Goal: Information Seeking & Learning: Compare options

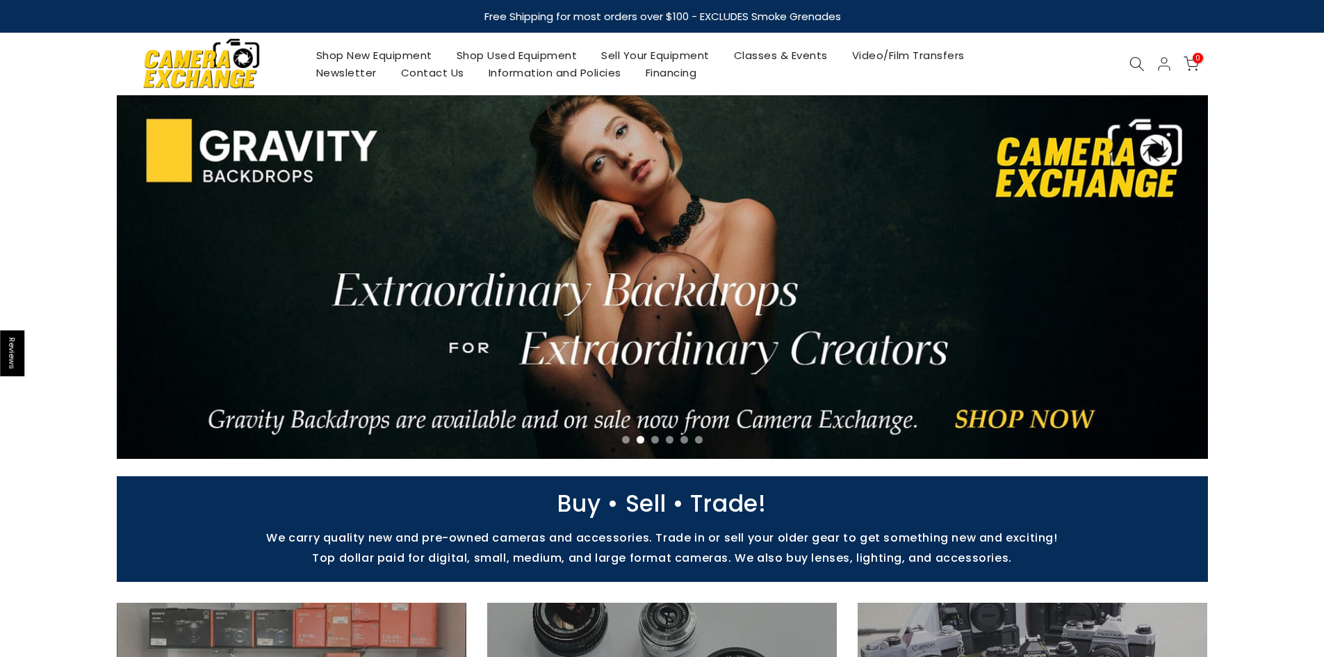
click at [333, 56] on link "Shop New Equipment" at bounding box center [374, 55] width 140 height 17
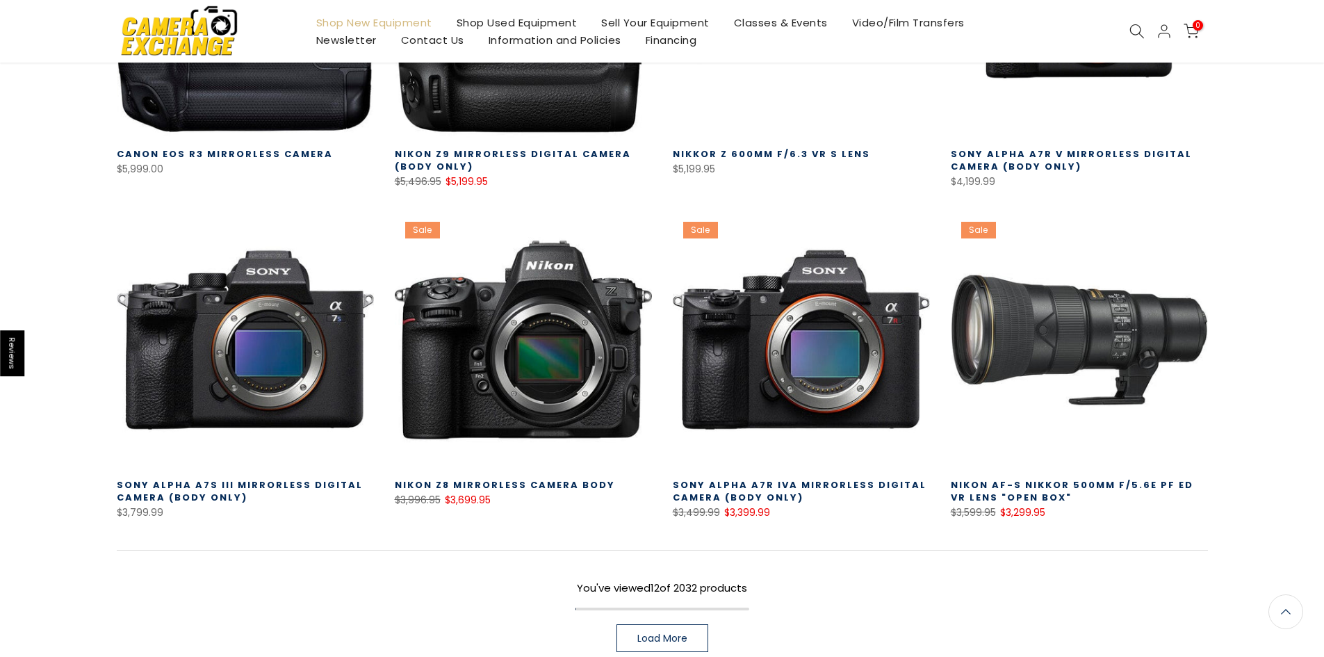
scroll to position [903, 0]
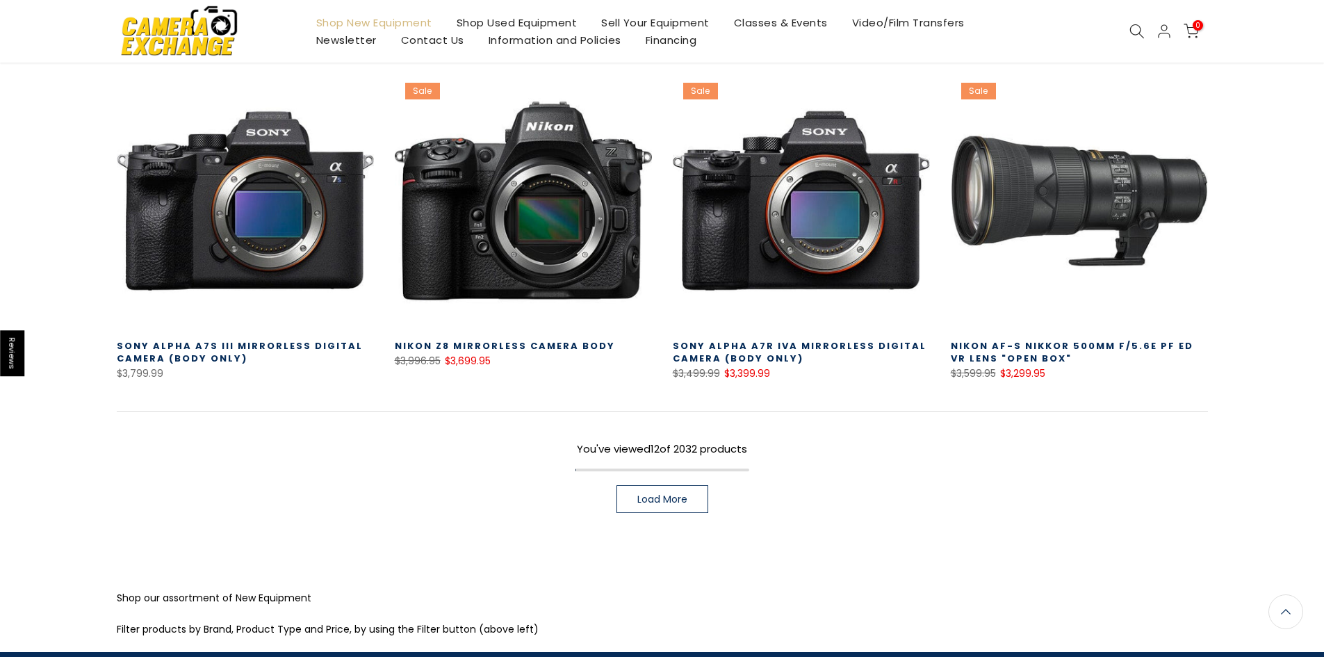
click at [671, 503] on span "Load More" at bounding box center [662, 499] width 50 height 10
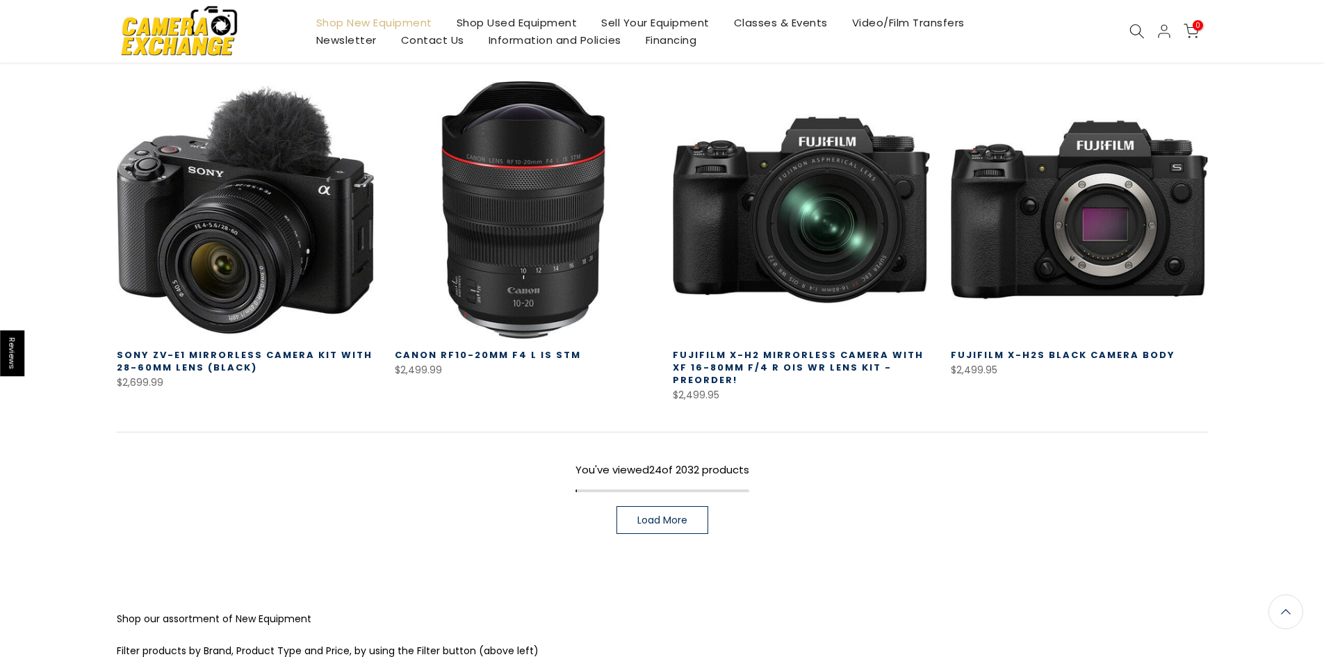
scroll to position [1876, 0]
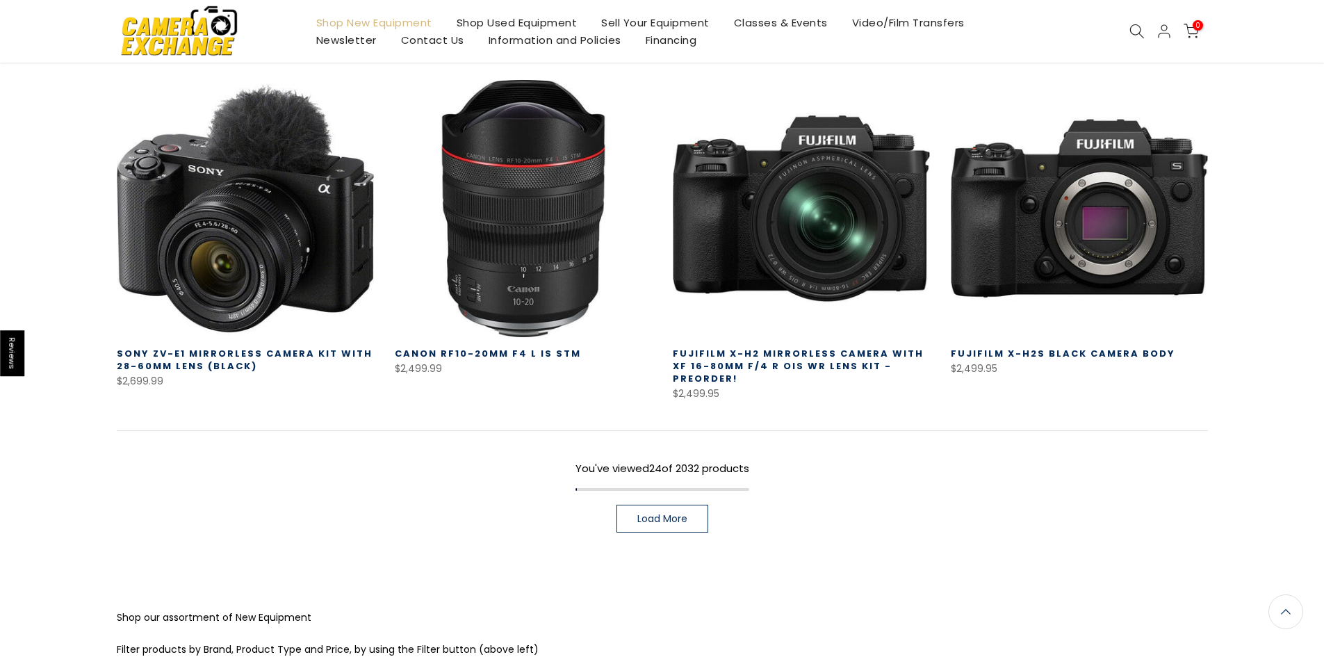
click at [668, 514] on span "Load More" at bounding box center [662, 519] width 50 height 10
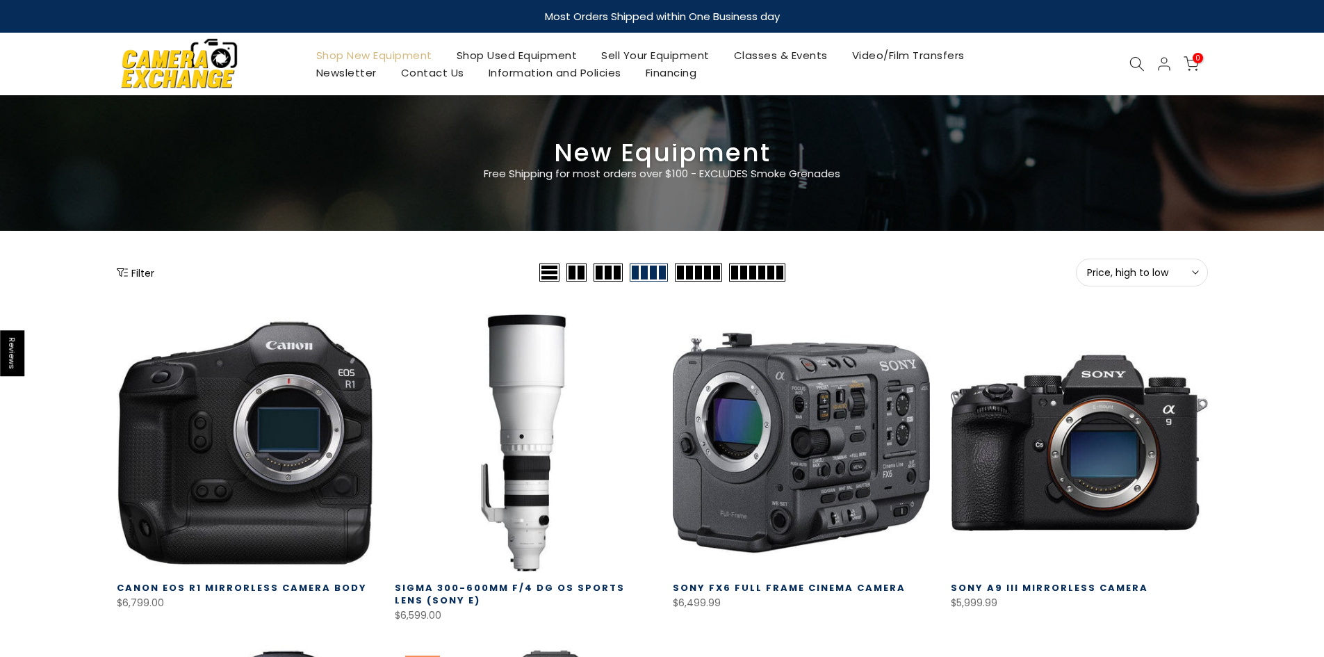
click at [143, 271] on button "Filter" at bounding box center [136, 272] width 38 height 14
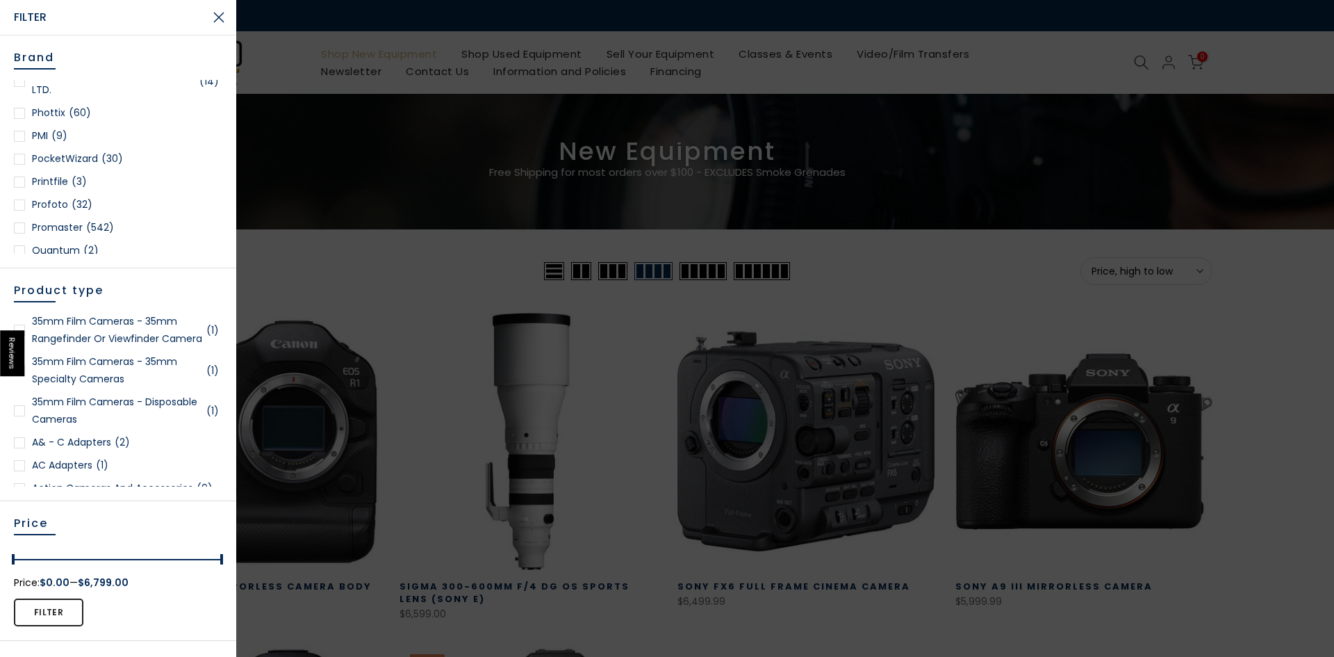
scroll to position [1876, 0]
click at [16, 197] on div at bounding box center [19, 202] width 11 height 11
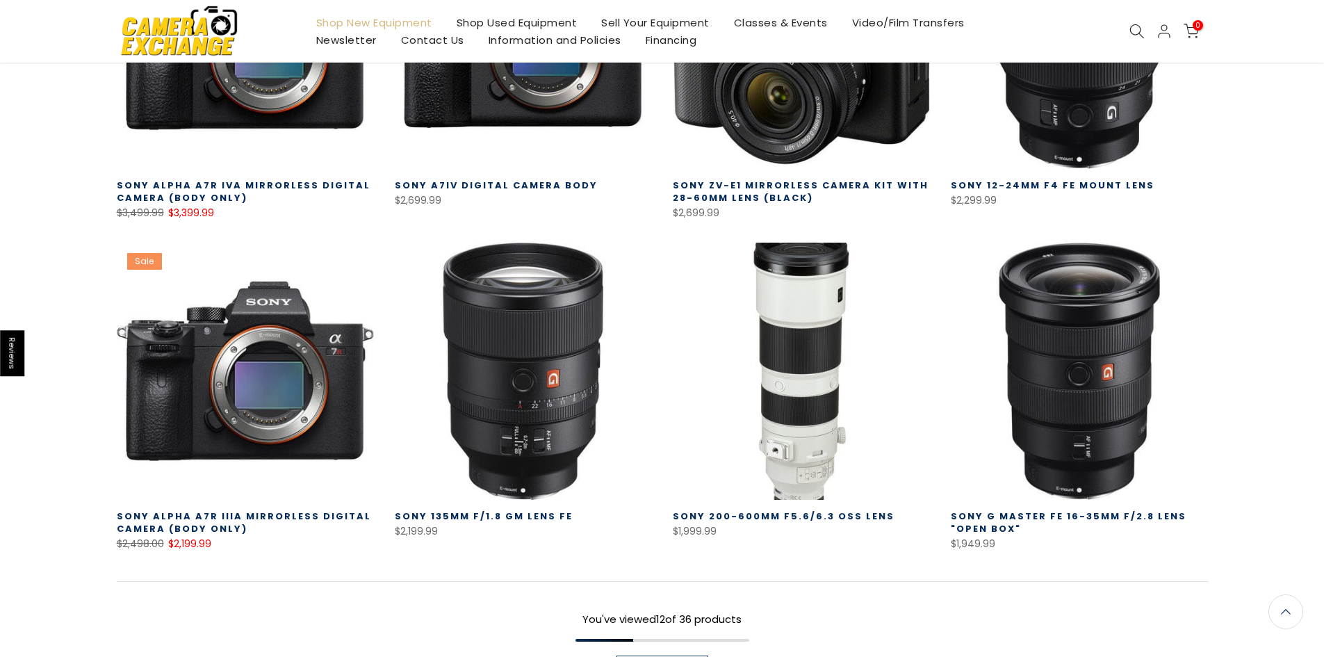
scroll to position [1053, 0]
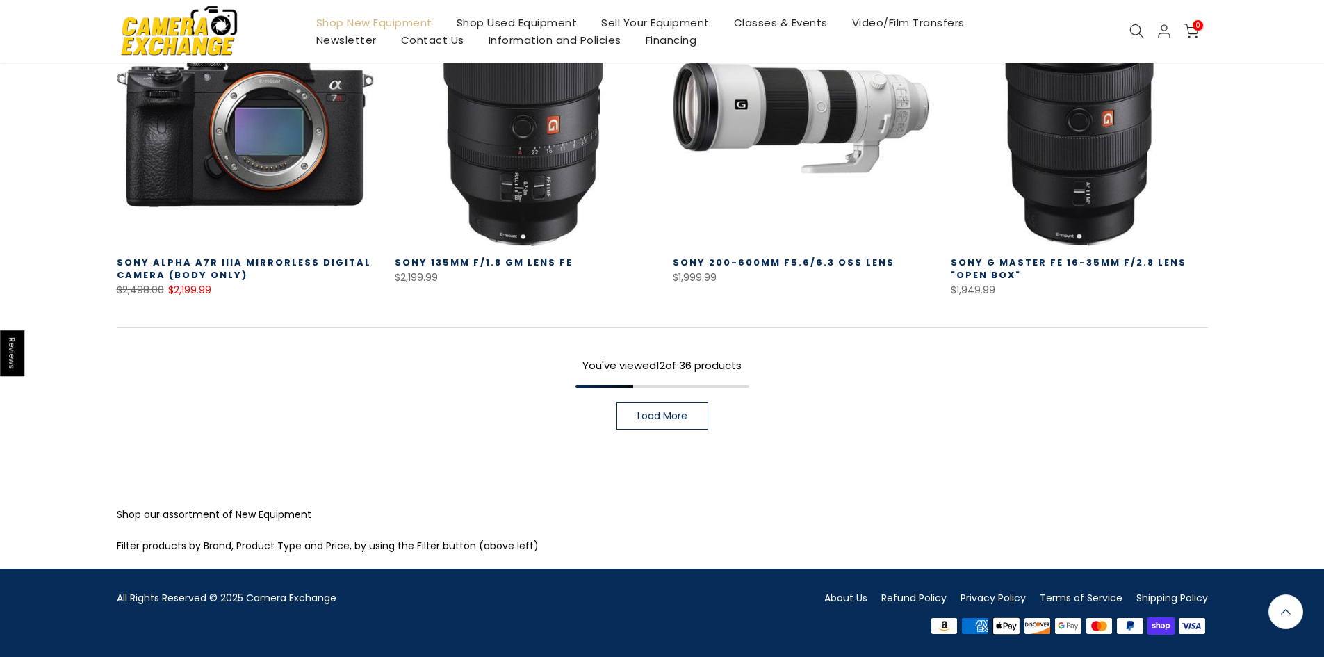
click at [678, 418] on span "Load More" at bounding box center [662, 416] width 50 height 10
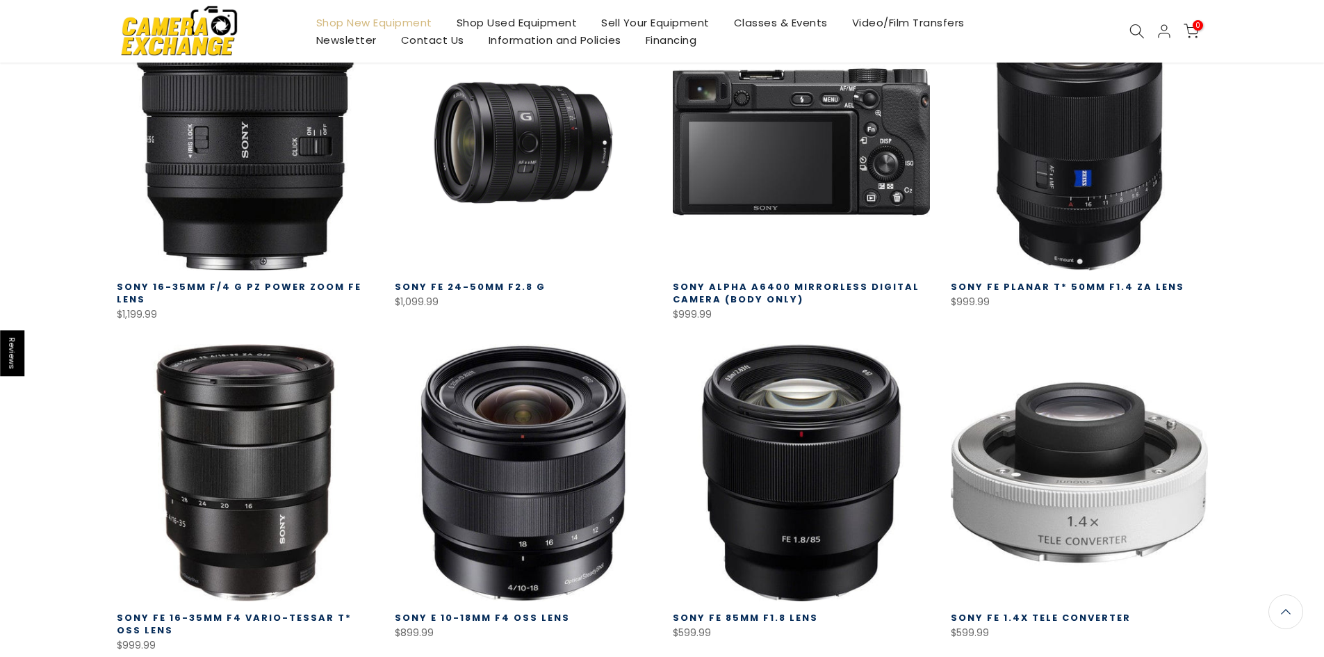
scroll to position [2027, 0]
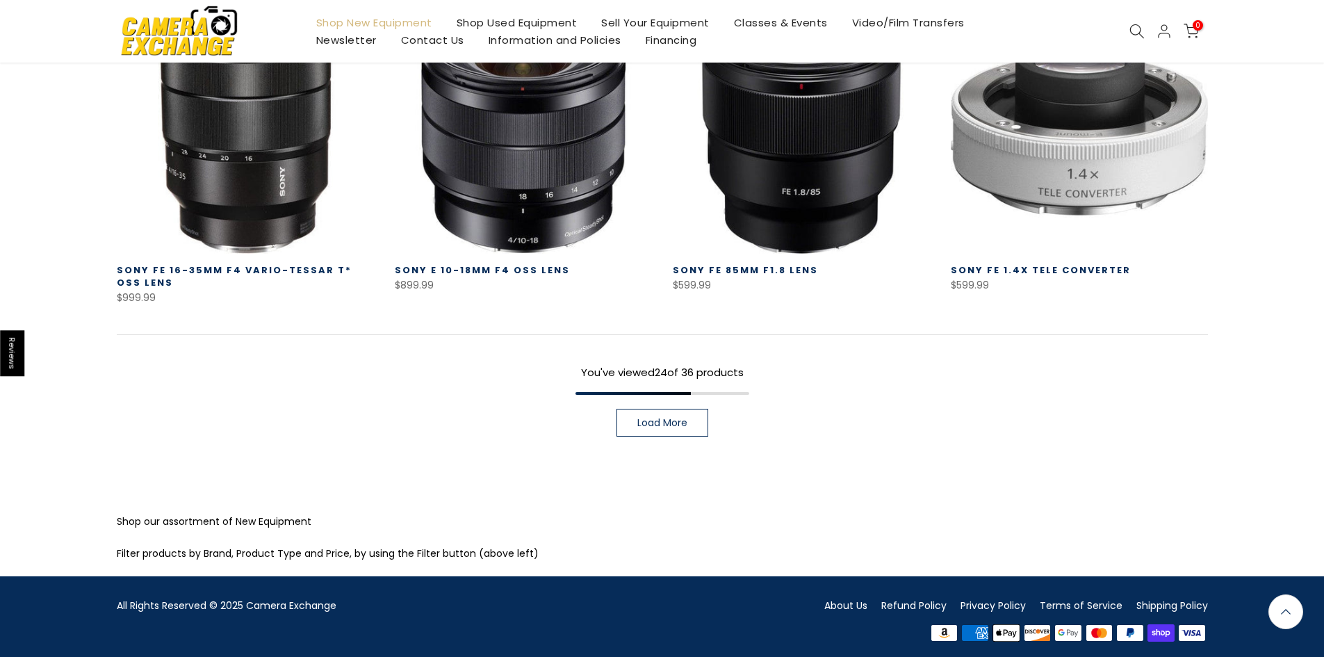
click at [671, 423] on span "Load More" at bounding box center [662, 423] width 50 height 10
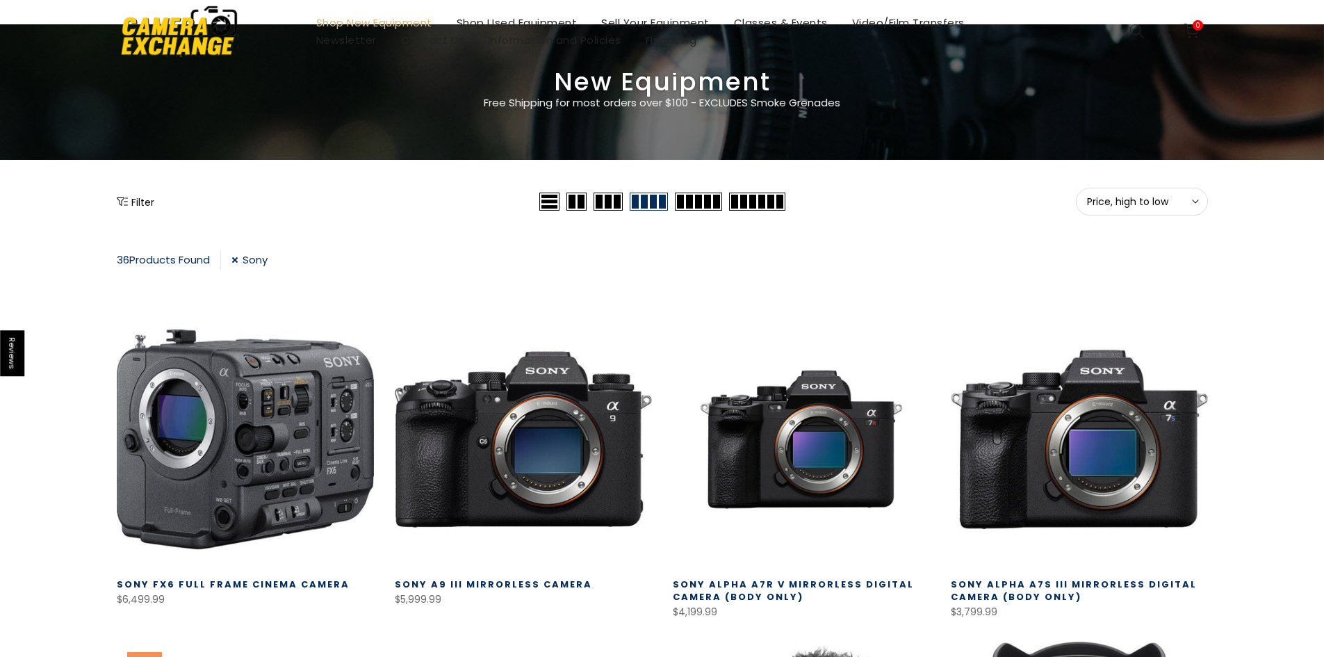
scroll to position [1, 0]
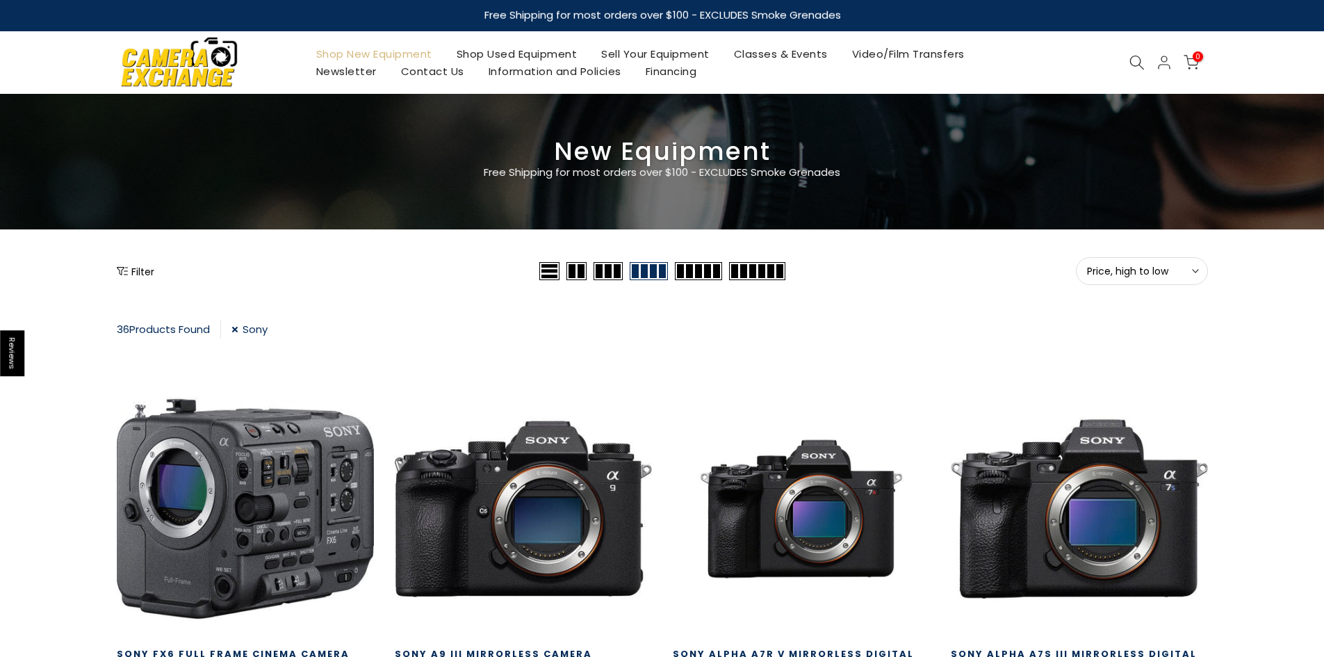
click at [538, 47] on link "Shop Used Equipment" at bounding box center [516, 53] width 145 height 17
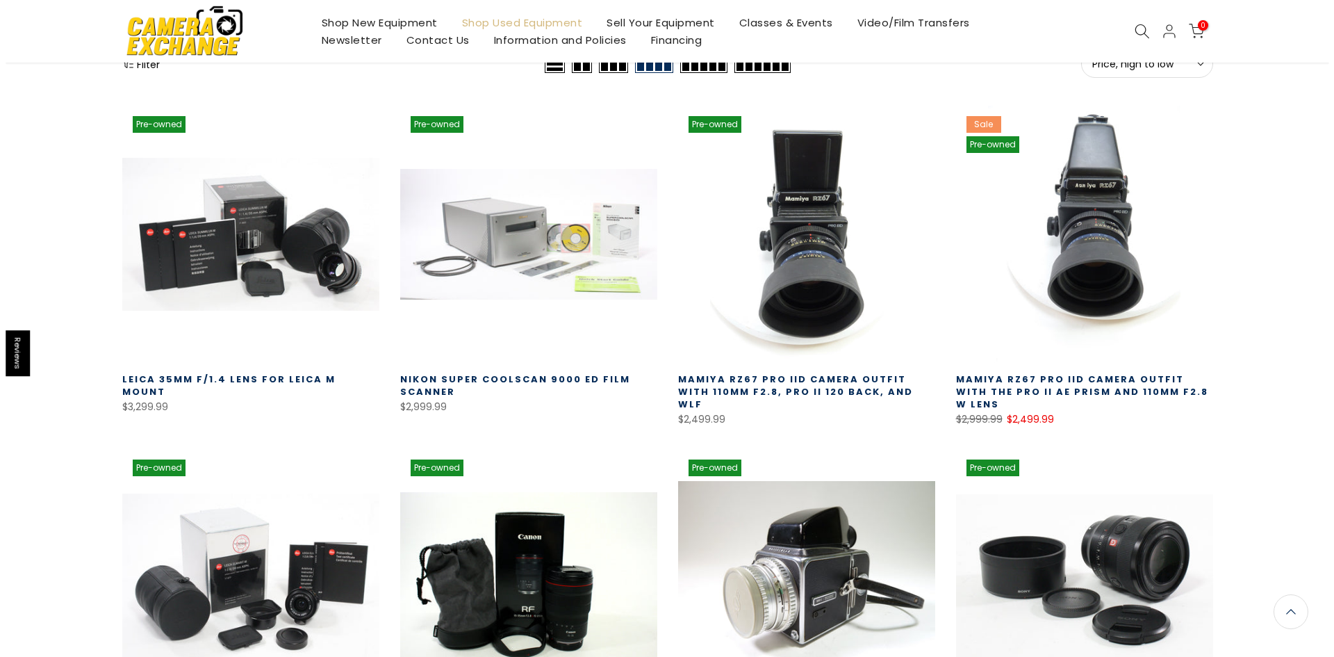
scroll to position [69, 0]
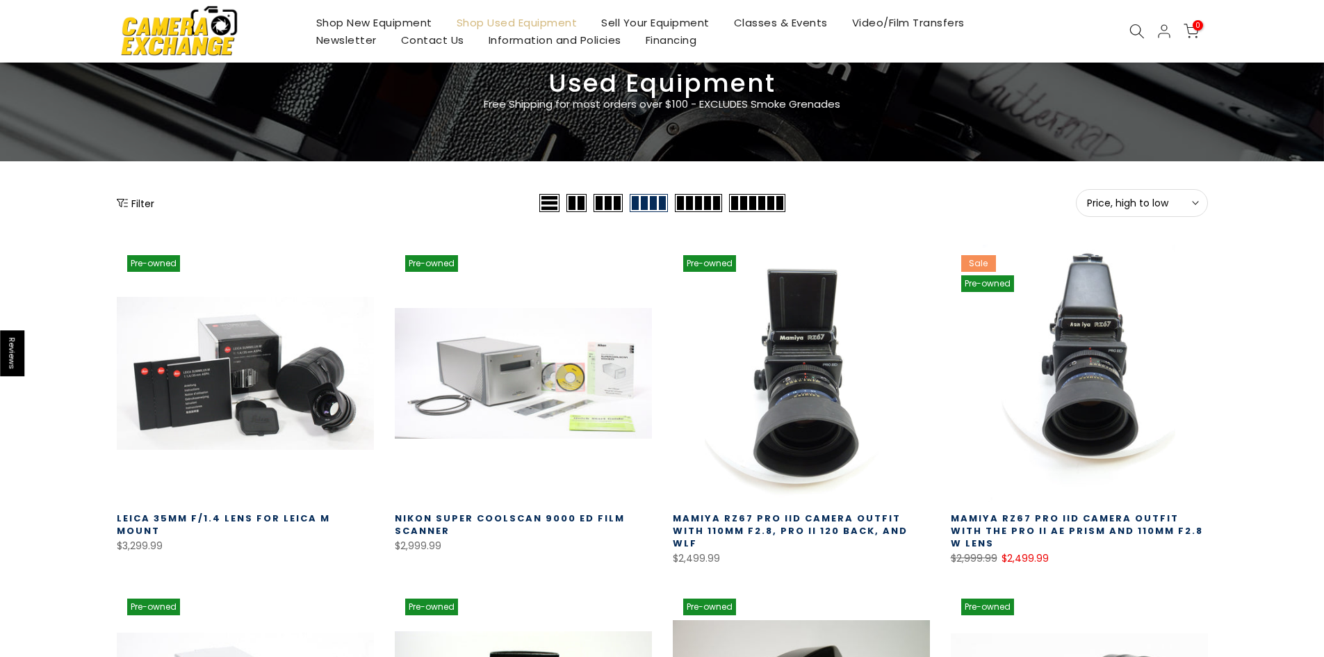
click at [148, 196] on button "Filter" at bounding box center [136, 203] width 38 height 14
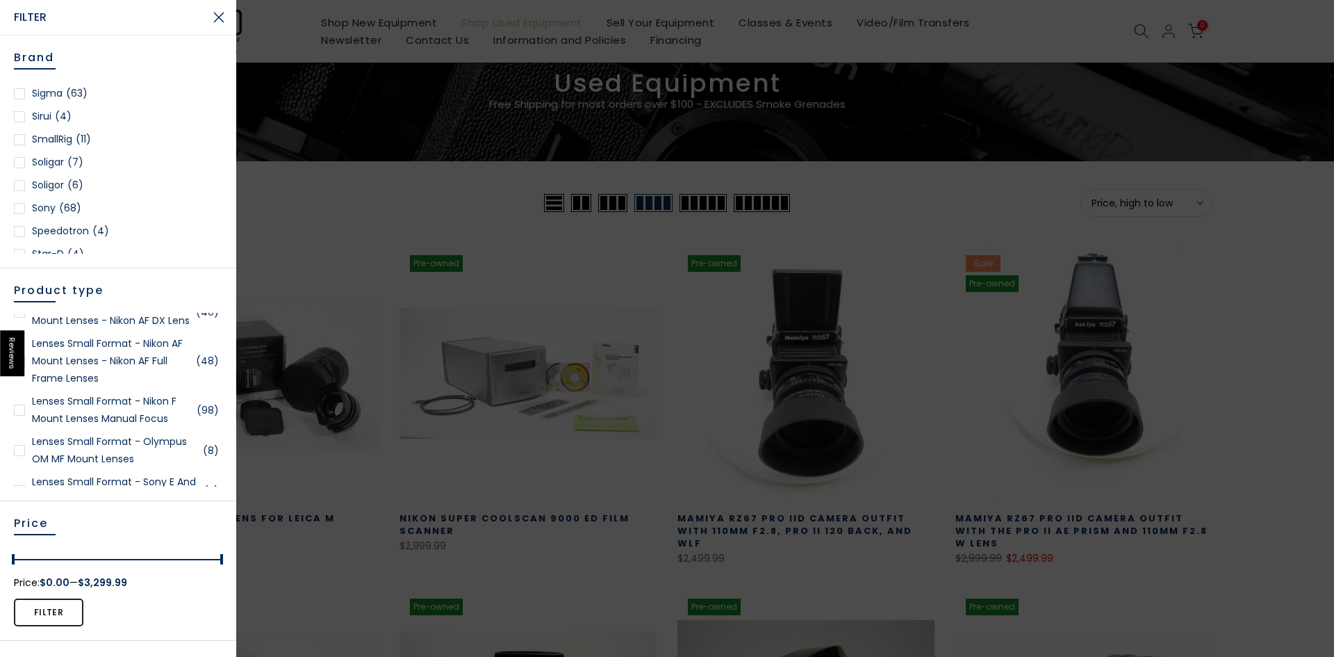
scroll to position [1876, 0]
click at [21, 145] on link "Sony (68)" at bounding box center [118, 138] width 208 height 17
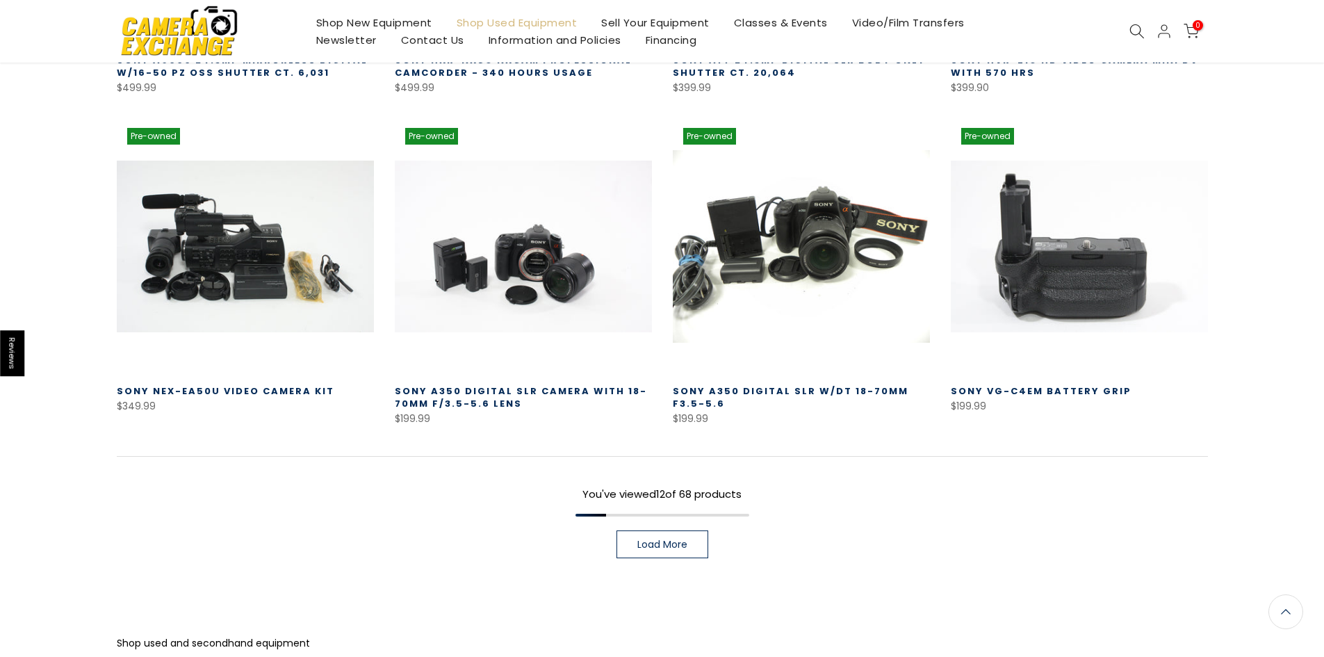
scroll to position [940, 0]
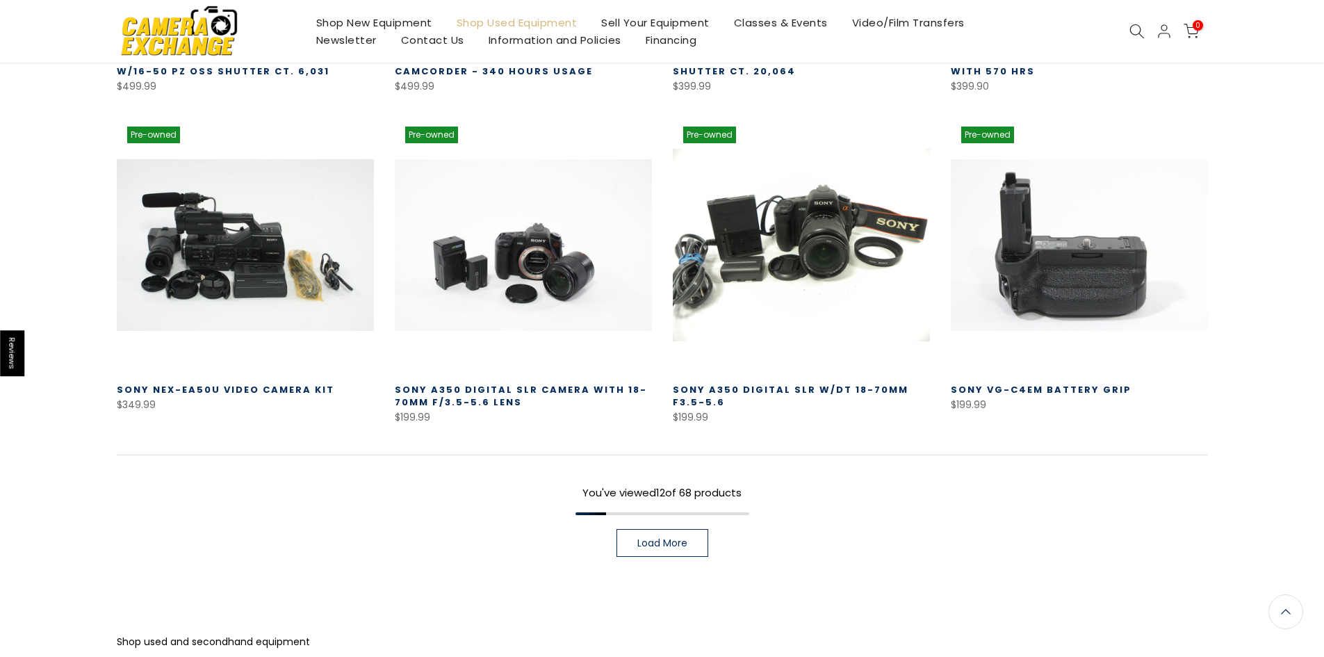
click at [668, 548] on span "Load More" at bounding box center [662, 543] width 50 height 10
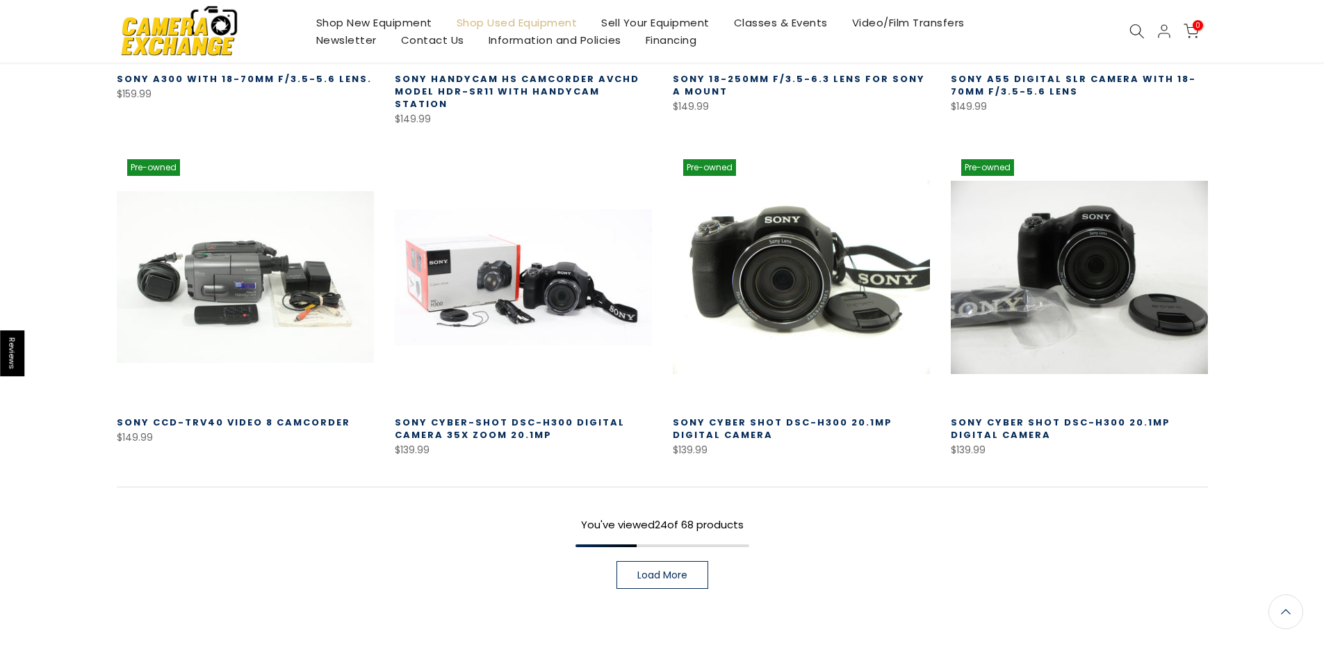
scroll to position [1981, 0]
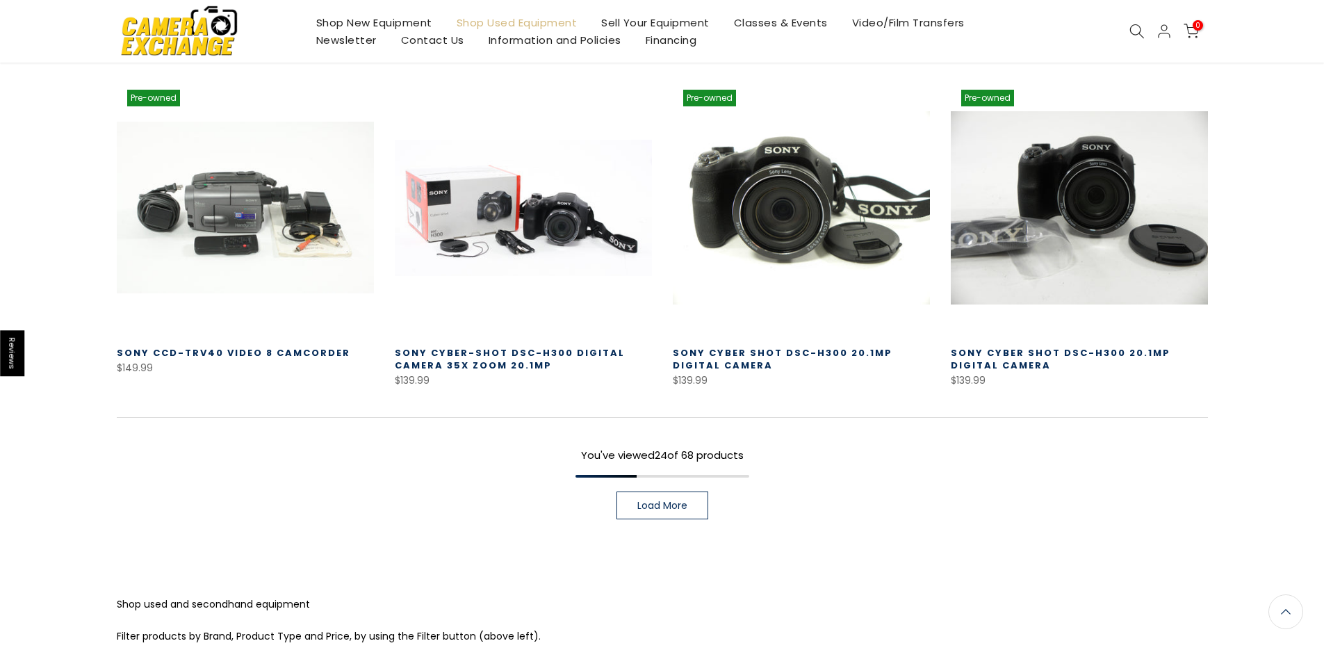
click at [686, 500] on span "Load More" at bounding box center [662, 505] width 50 height 10
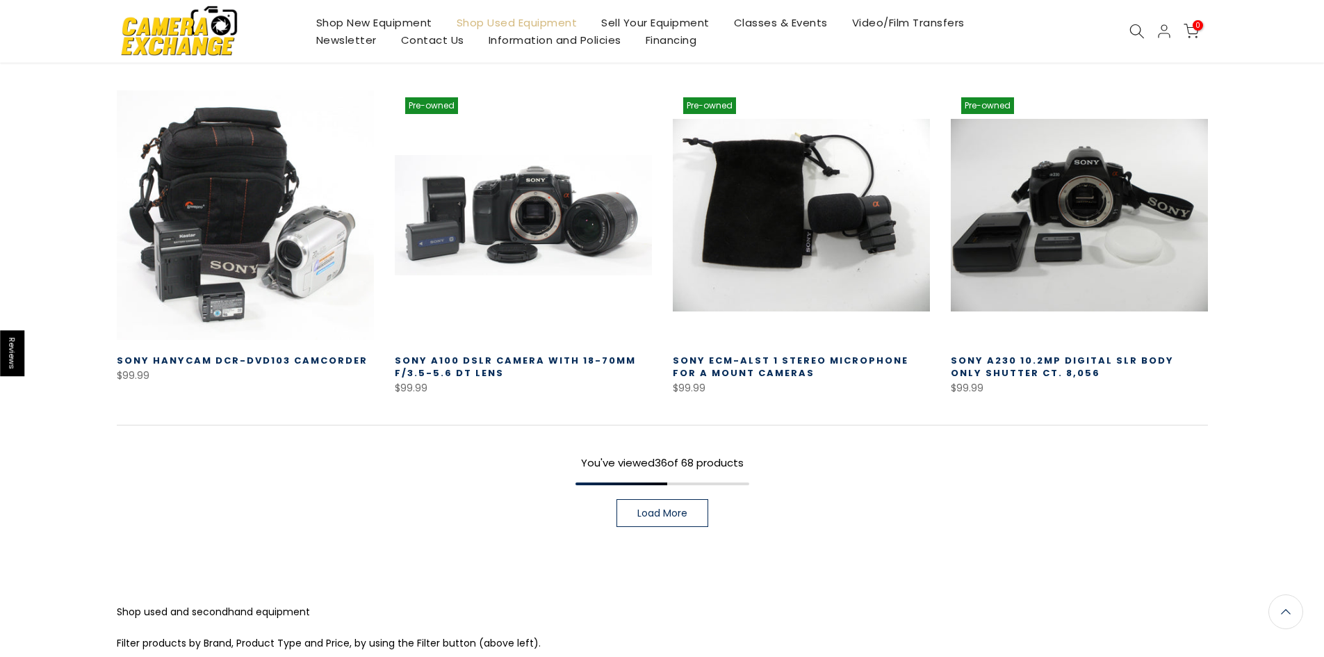
scroll to position [3024, 0]
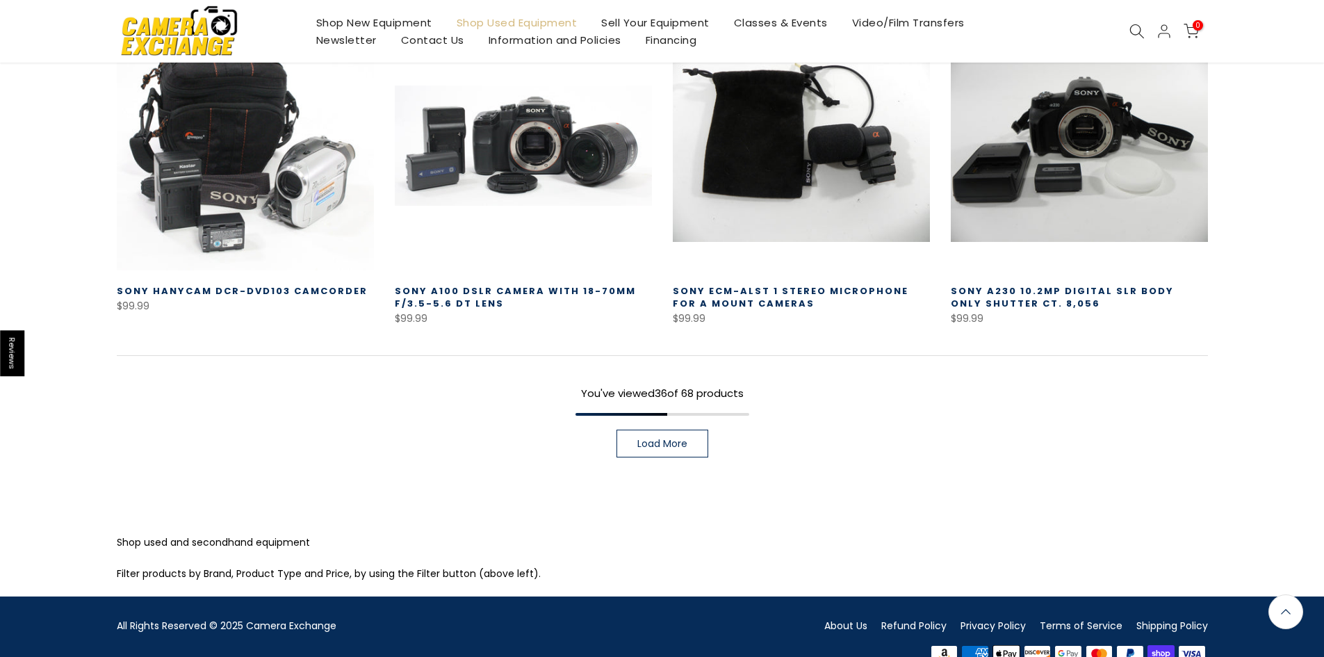
click at [658, 439] on span "Load More" at bounding box center [662, 444] width 50 height 10
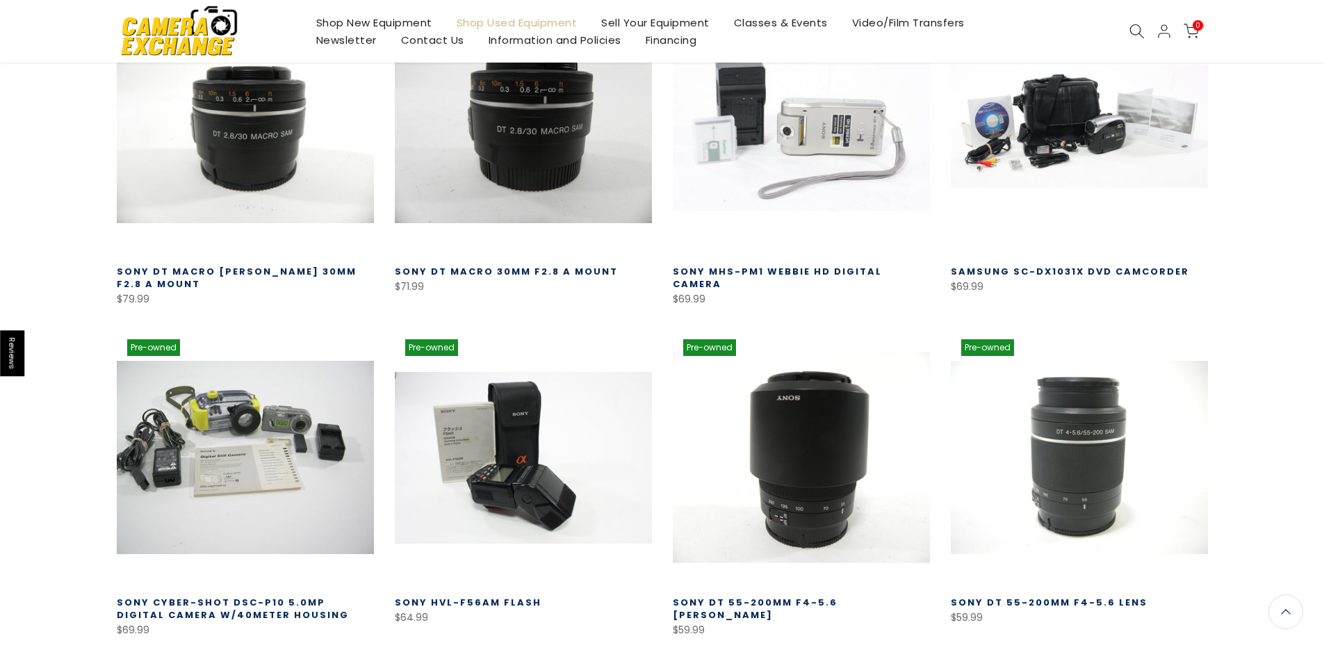
scroll to position [3997, 0]
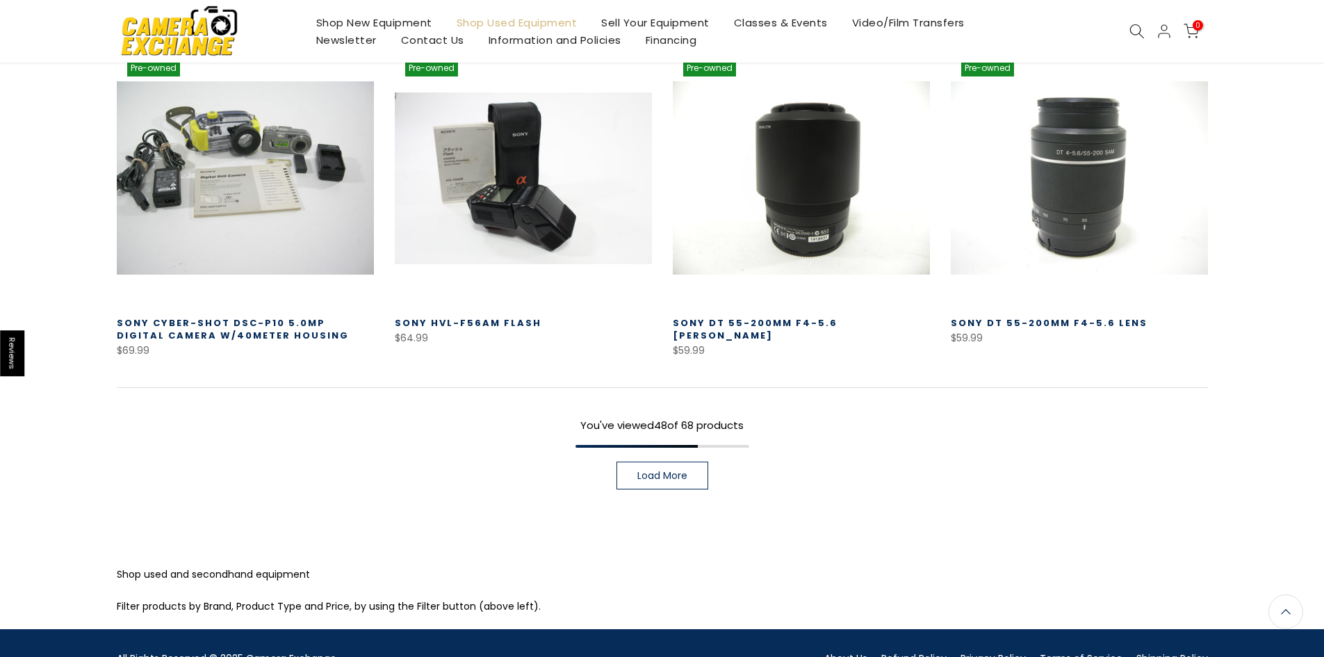
click at [654, 470] on span "Load More" at bounding box center [662, 475] width 50 height 10
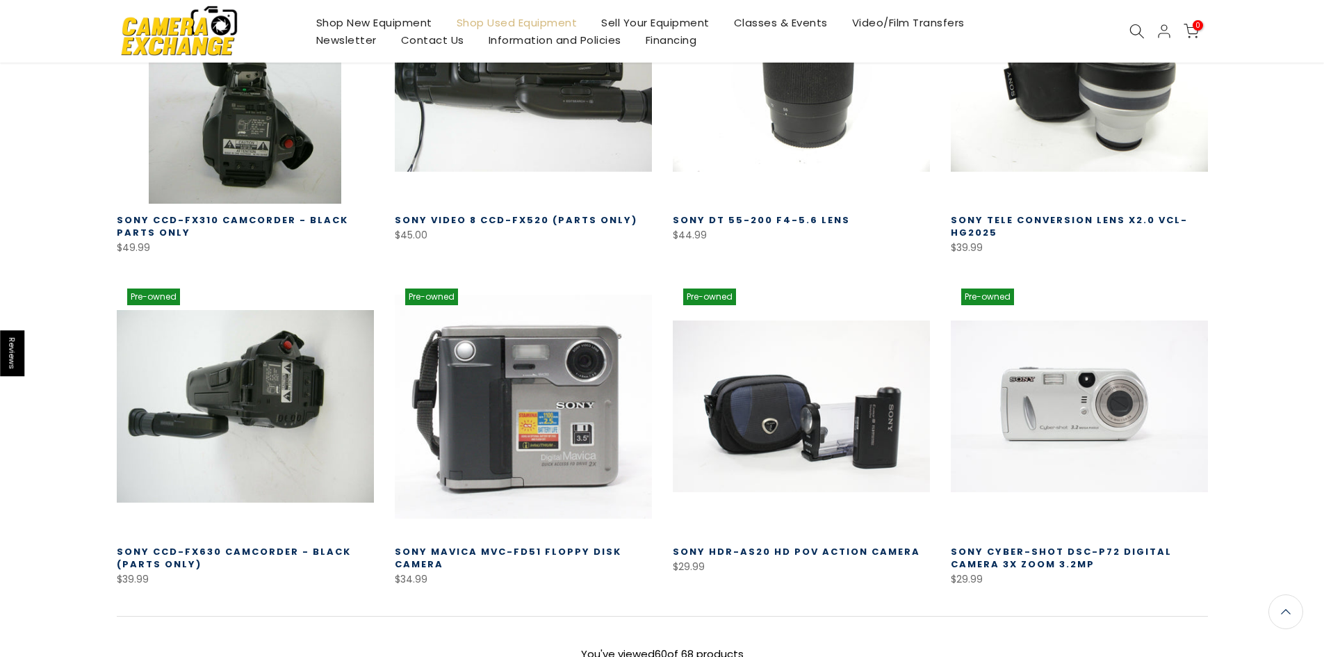
scroll to position [5013, 0]
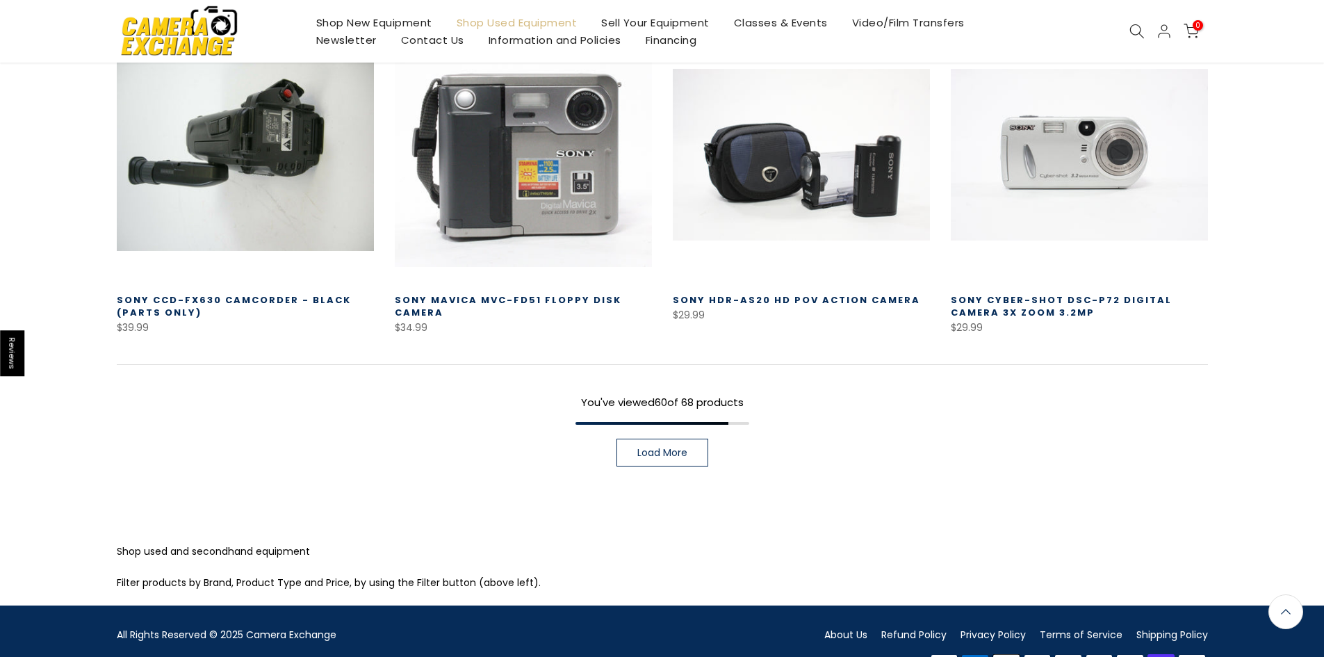
click at [666, 448] on span "Load More" at bounding box center [662, 453] width 50 height 10
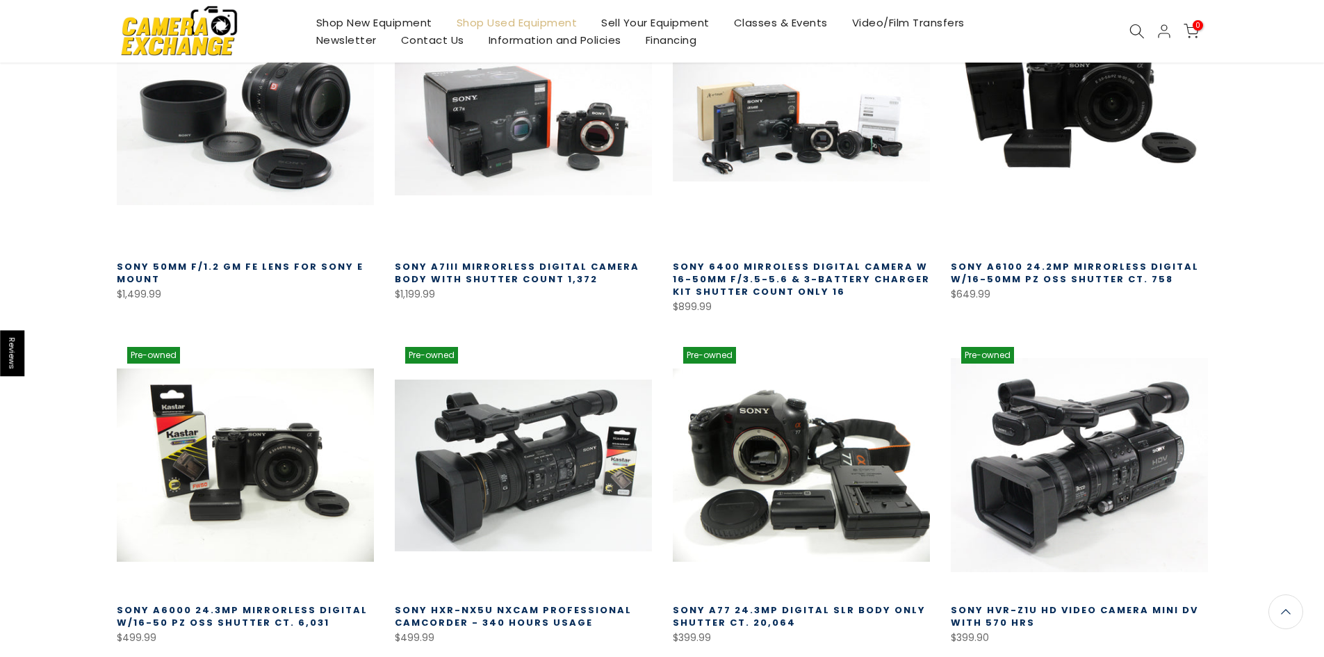
scroll to position [41, 0]
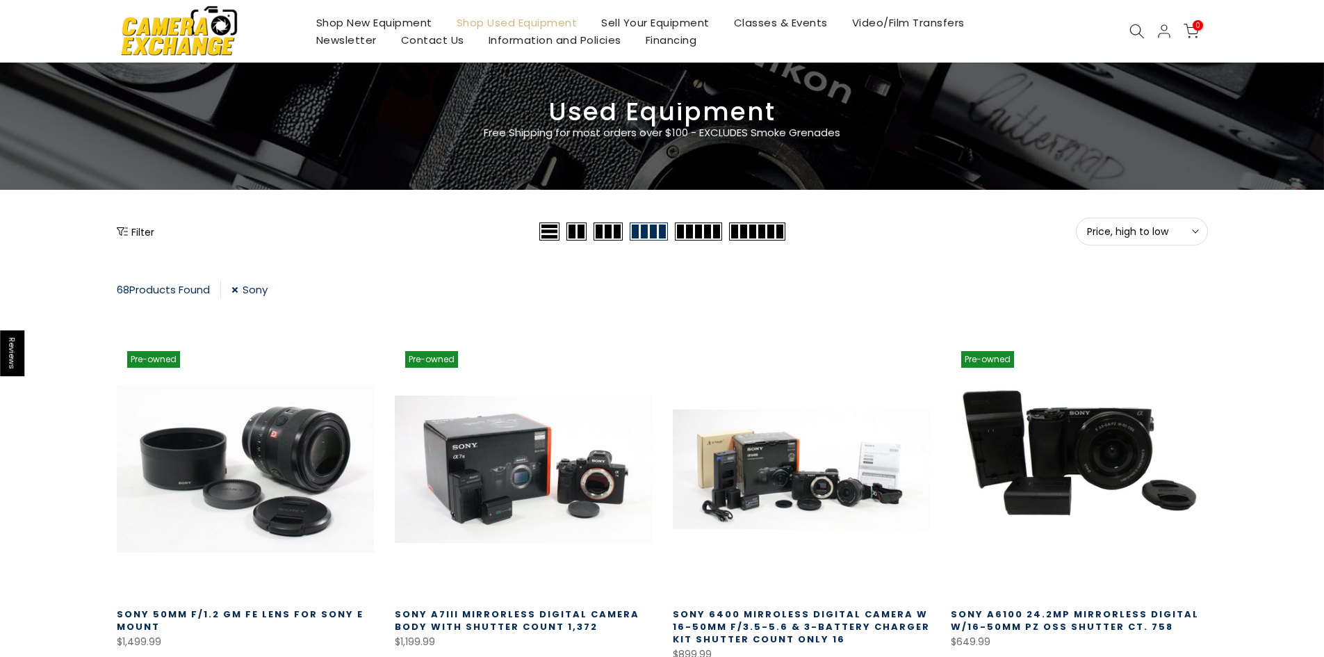
click at [245, 292] on link "Sony" at bounding box center [249, 289] width 36 height 19
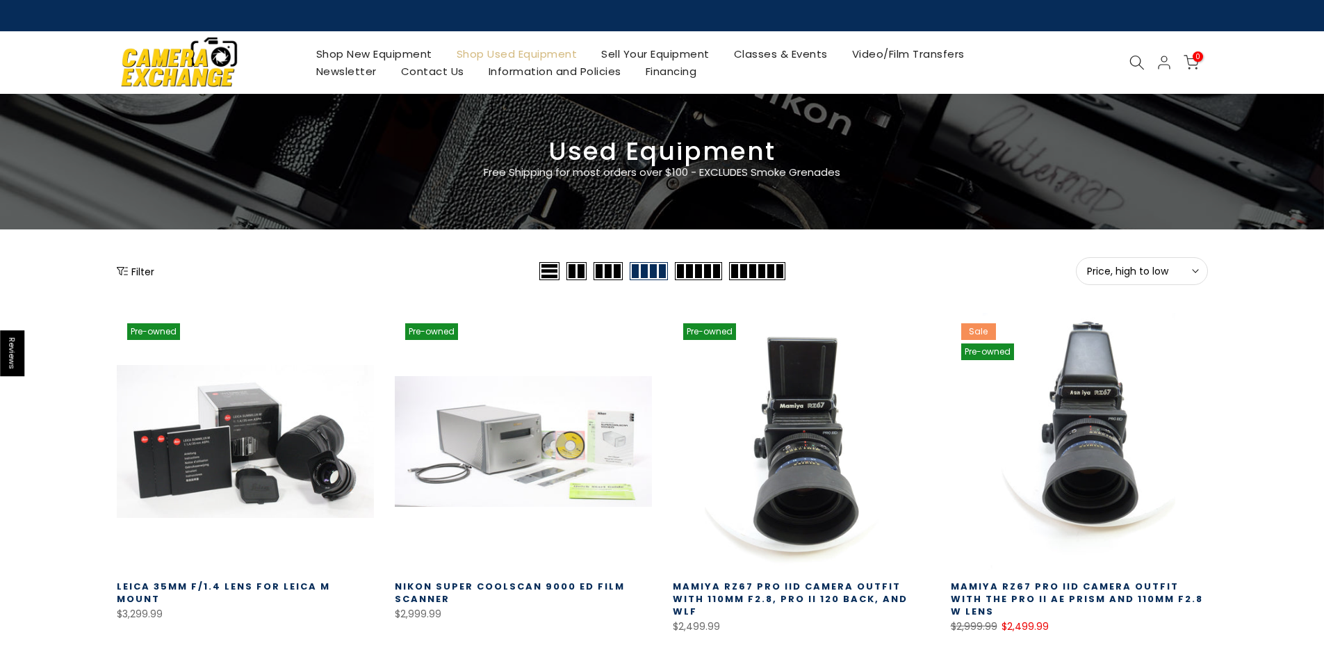
click at [131, 274] on button "Filter" at bounding box center [136, 271] width 38 height 14
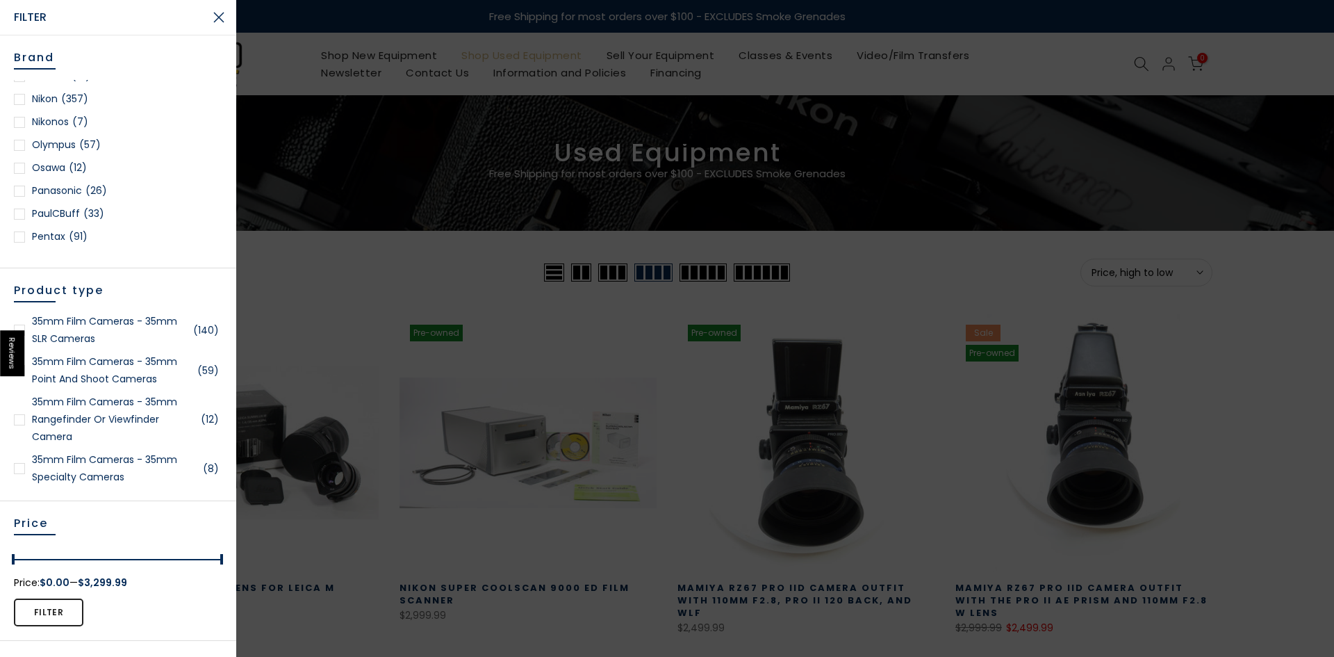
scroll to position [1320, 0]
click at [24, 124] on div at bounding box center [19, 121] width 11 height 11
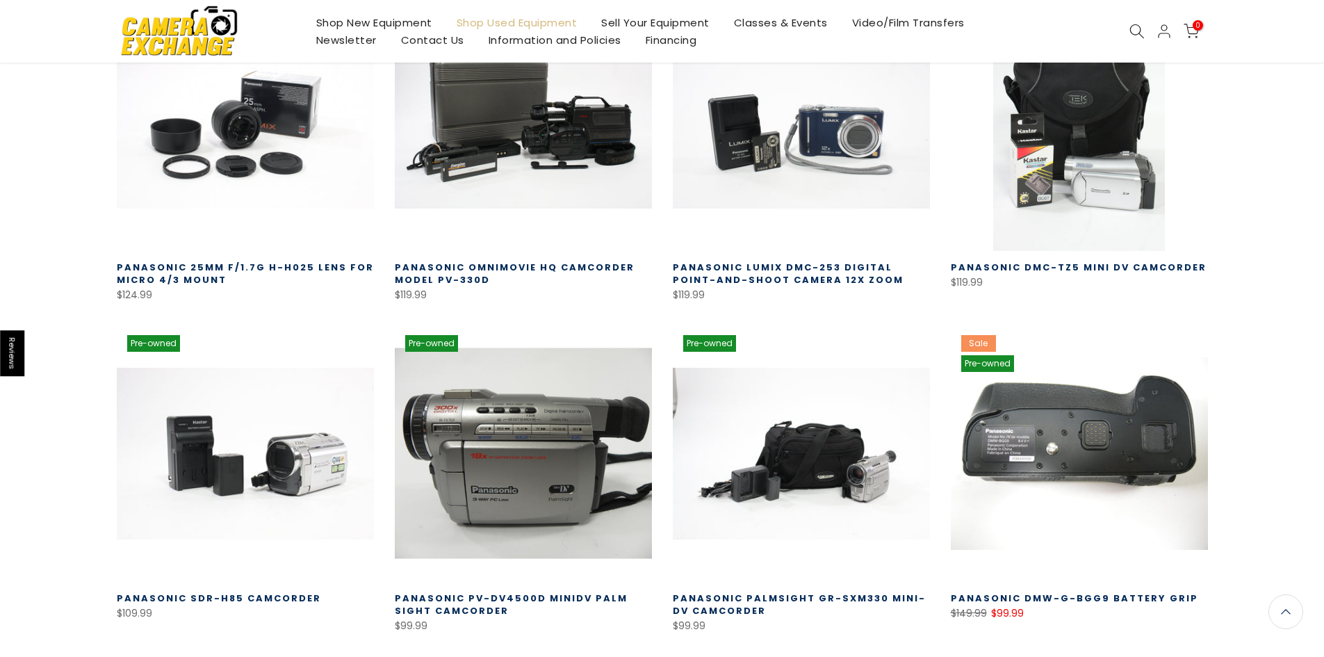
scroll to position [1009, 0]
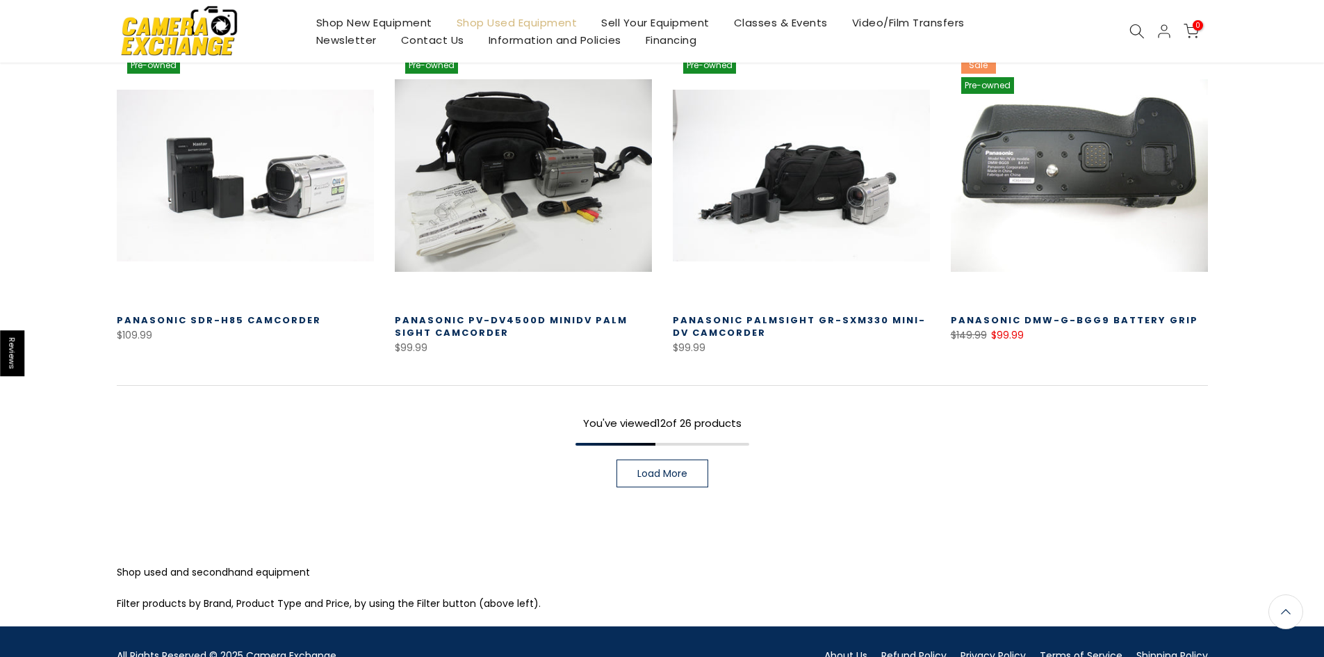
click at [679, 468] on span "Load More" at bounding box center [662, 473] width 50 height 10
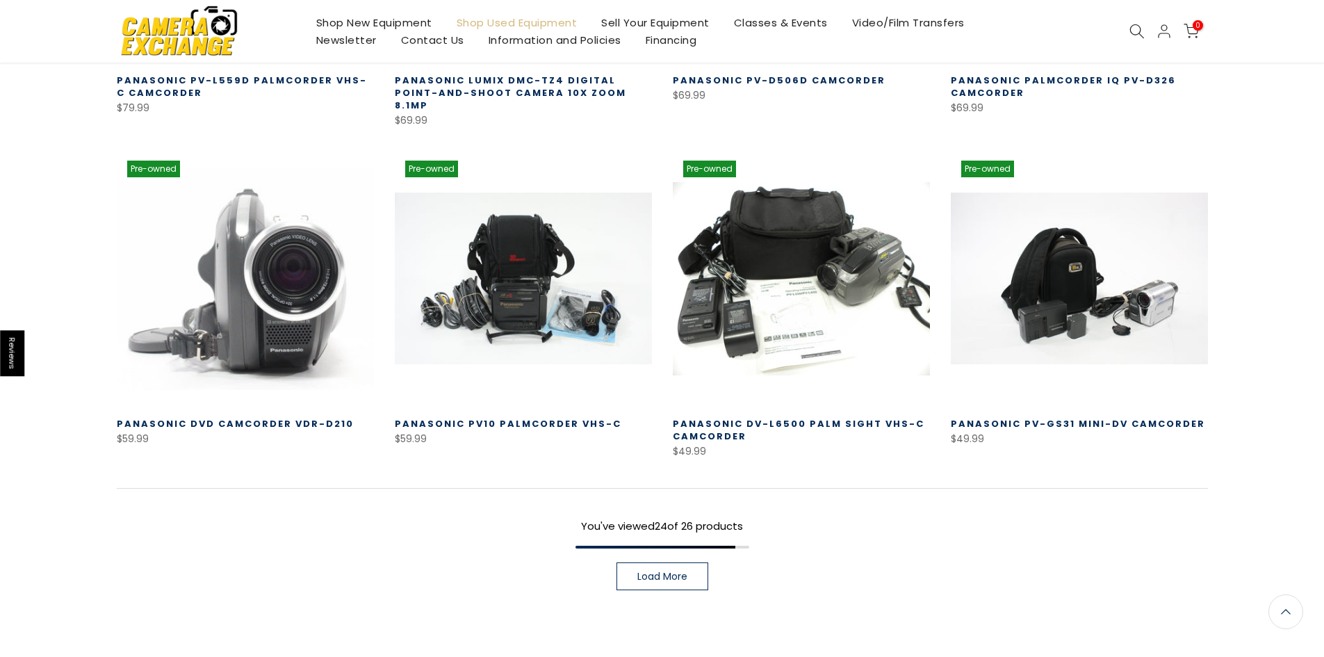
scroll to position [1912, 0]
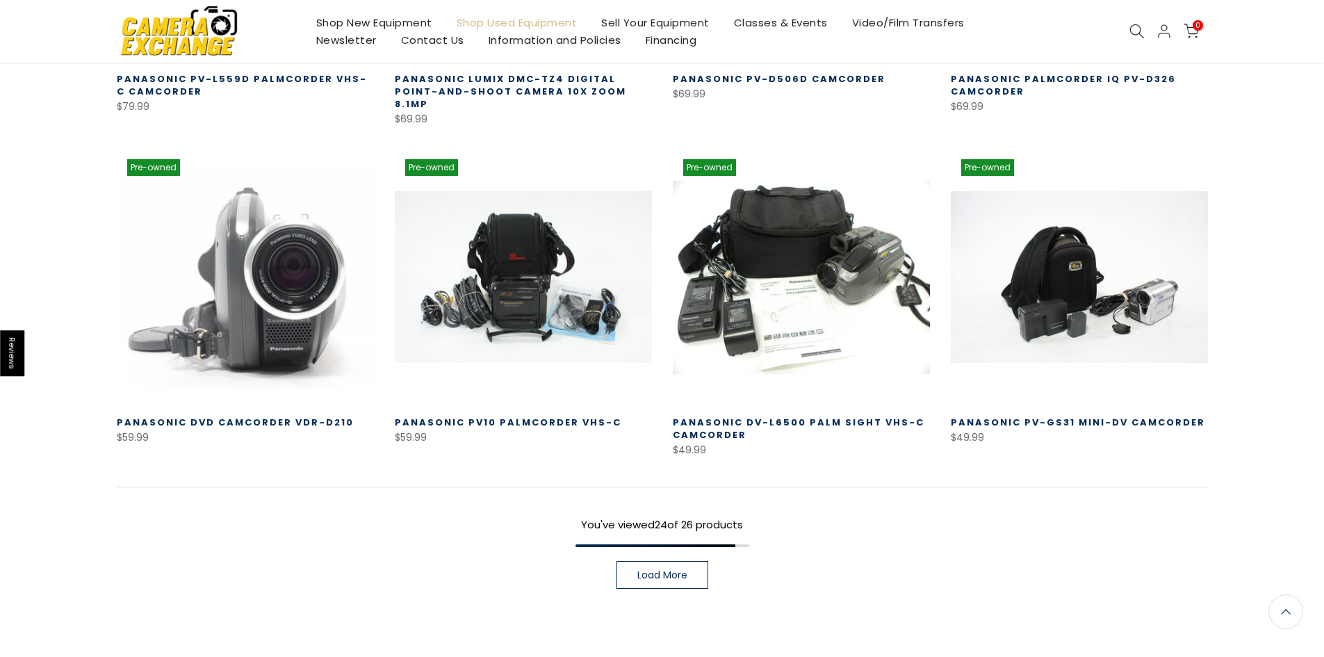
click at [677, 573] on link "Load More" at bounding box center [662, 575] width 92 height 28
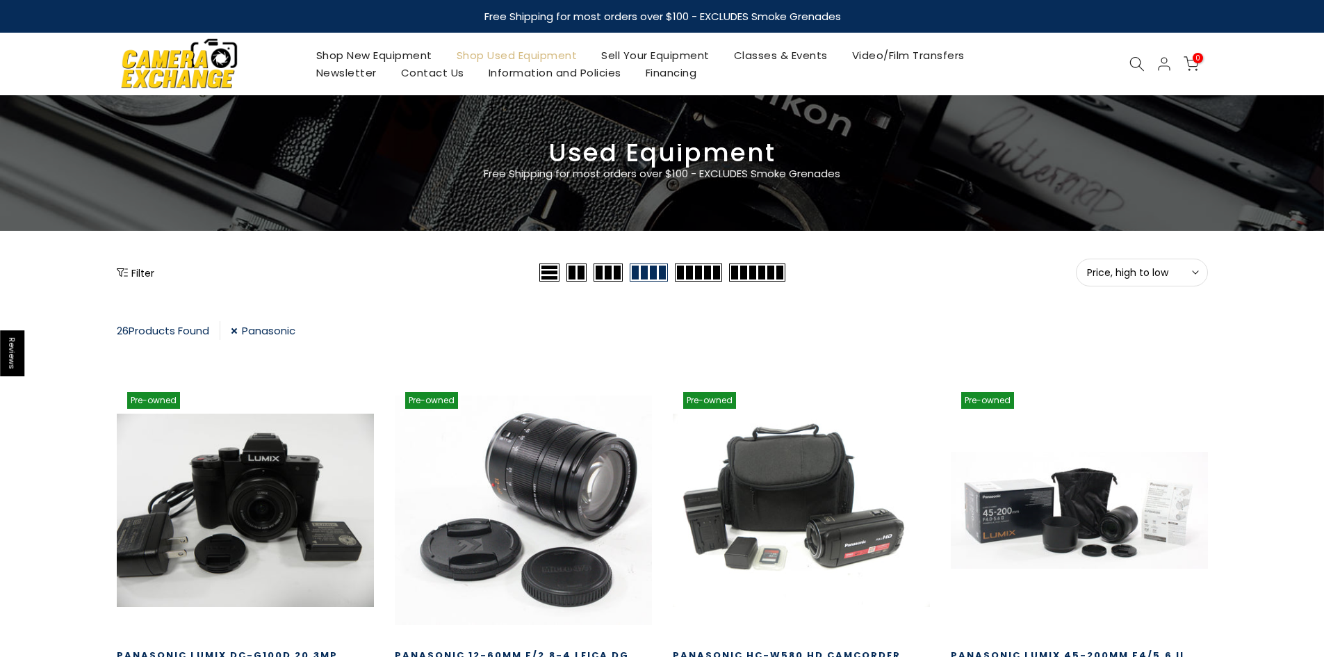
click at [410, 47] on link "Shop New Equipment" at bounding box center [374, 55] width 140 height 17
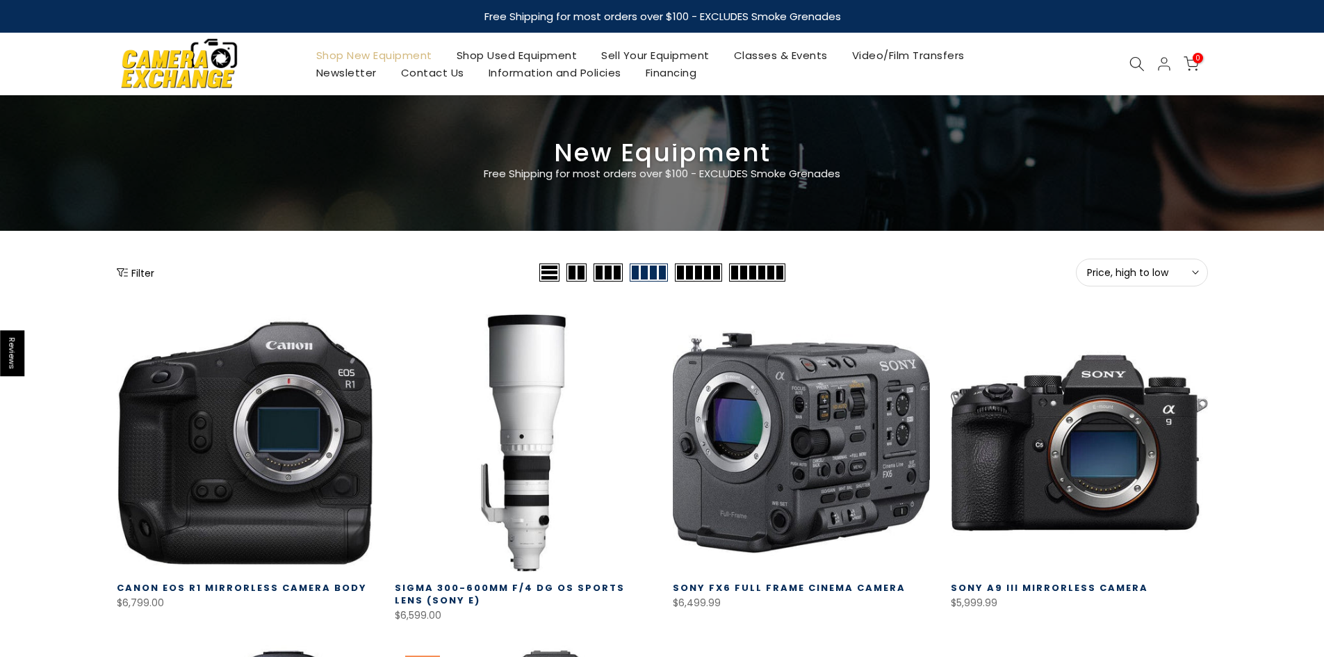
click at [136, 275] on button "Filter" at bounding box center [136, 272] width 38 height 14
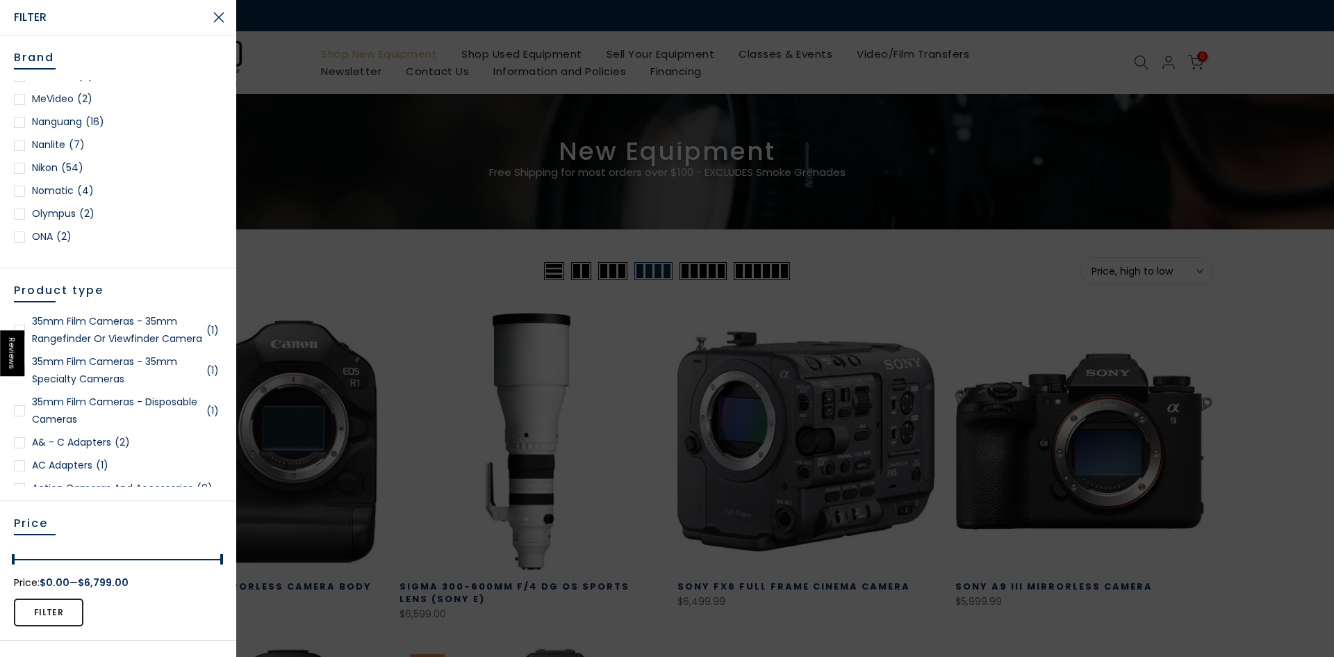
scroll to position [1459, 0]
click at [19, 101] on div at bounding box center [19, 97] width 11 height 11
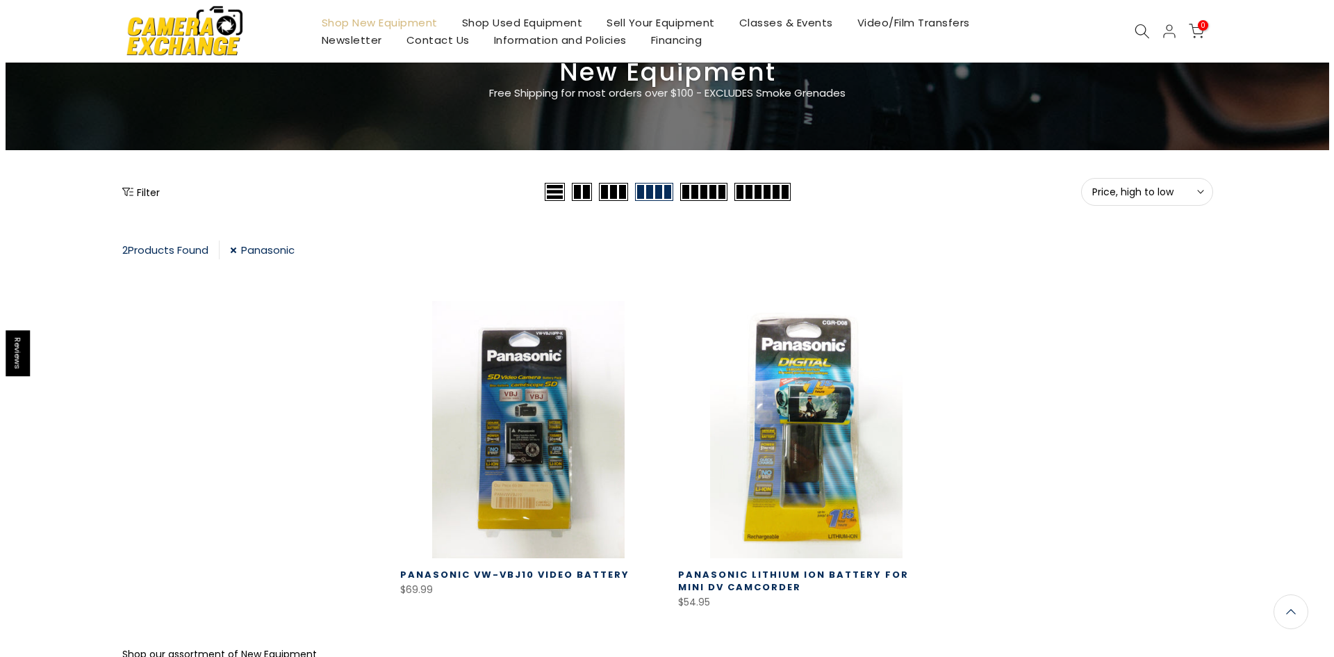
scroll to position [82, 0]
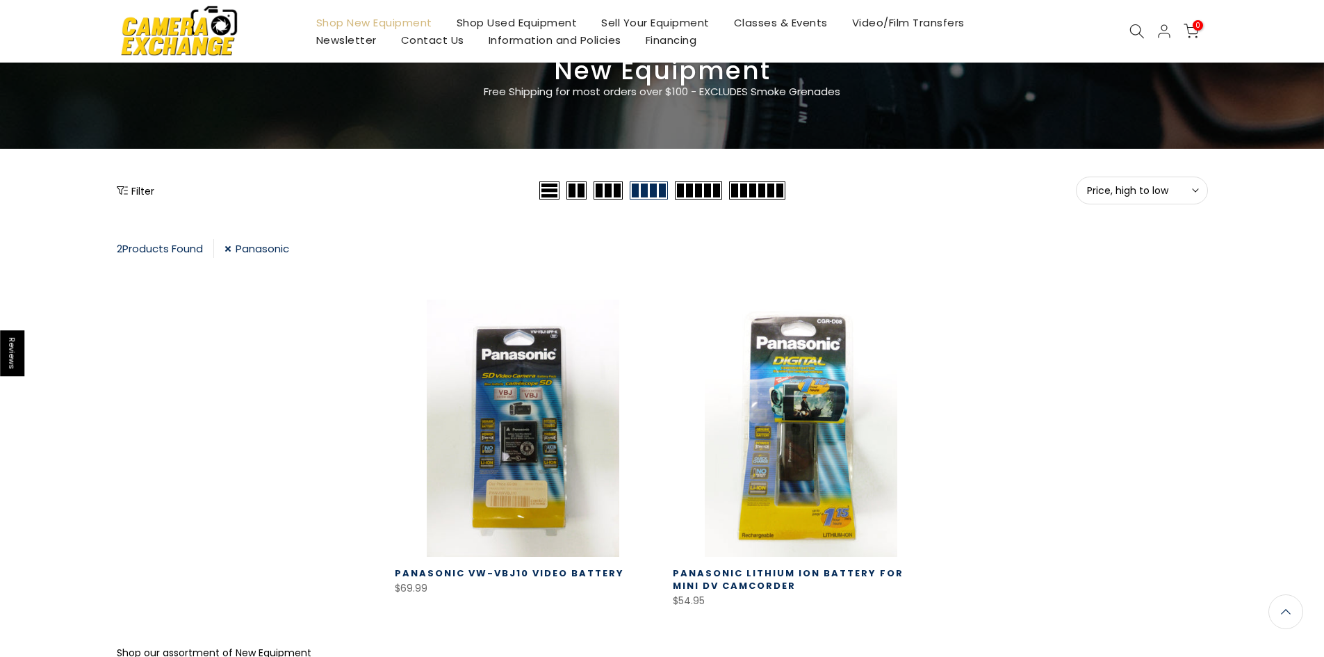
click at [138, 195] on button "Filter" at bounding box center [136, 190] width 38 height 14
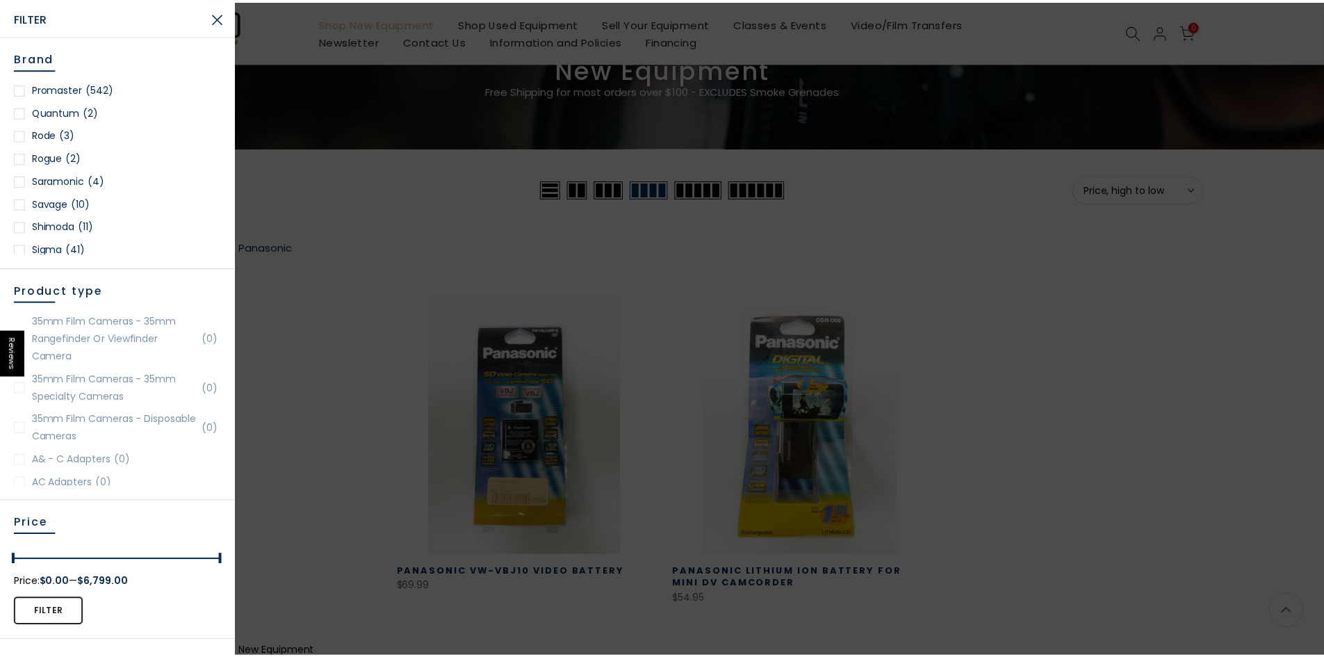
scroll to position [81, 0]
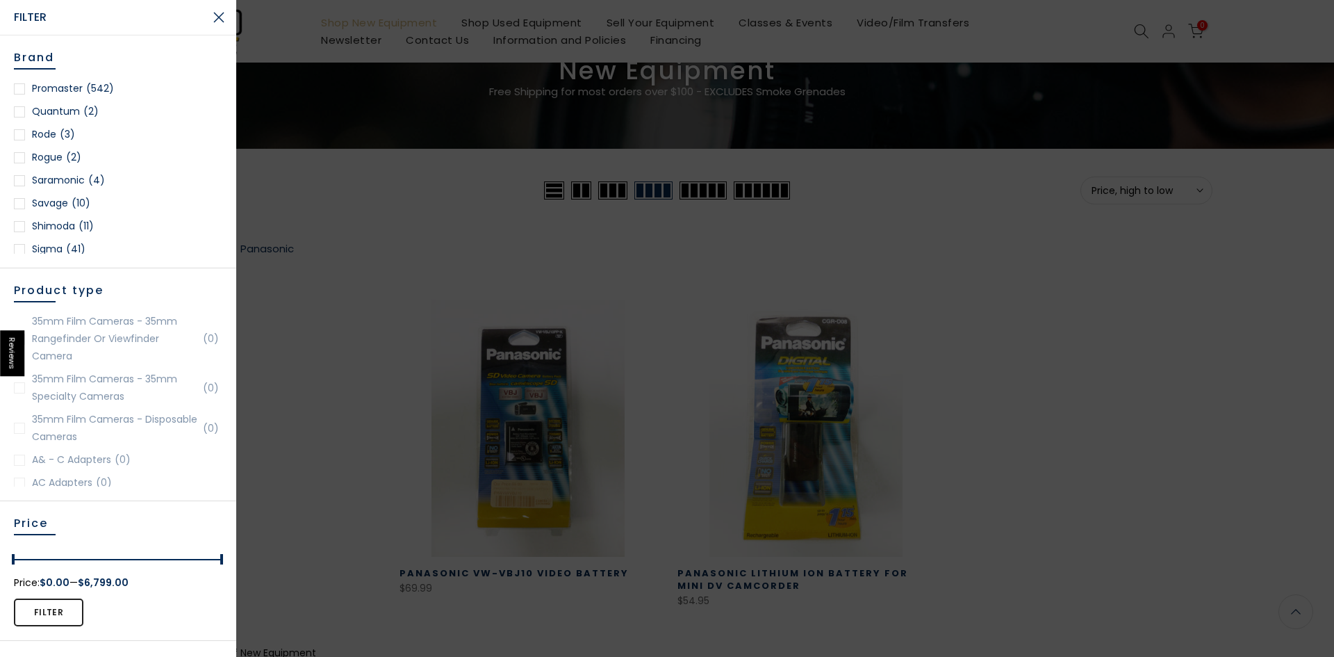
click at [224, 14] on button "Close Search" at bounding box center [219, 17] width 35 height 35
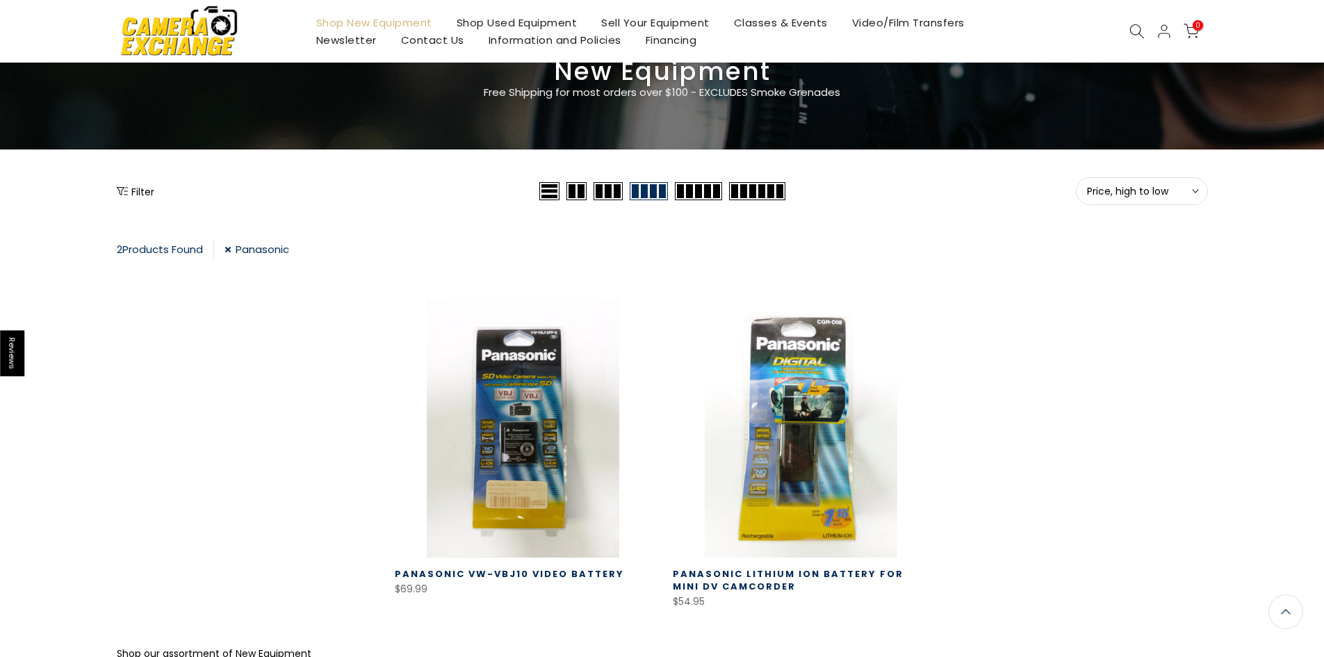
scroll to position [82, 0]
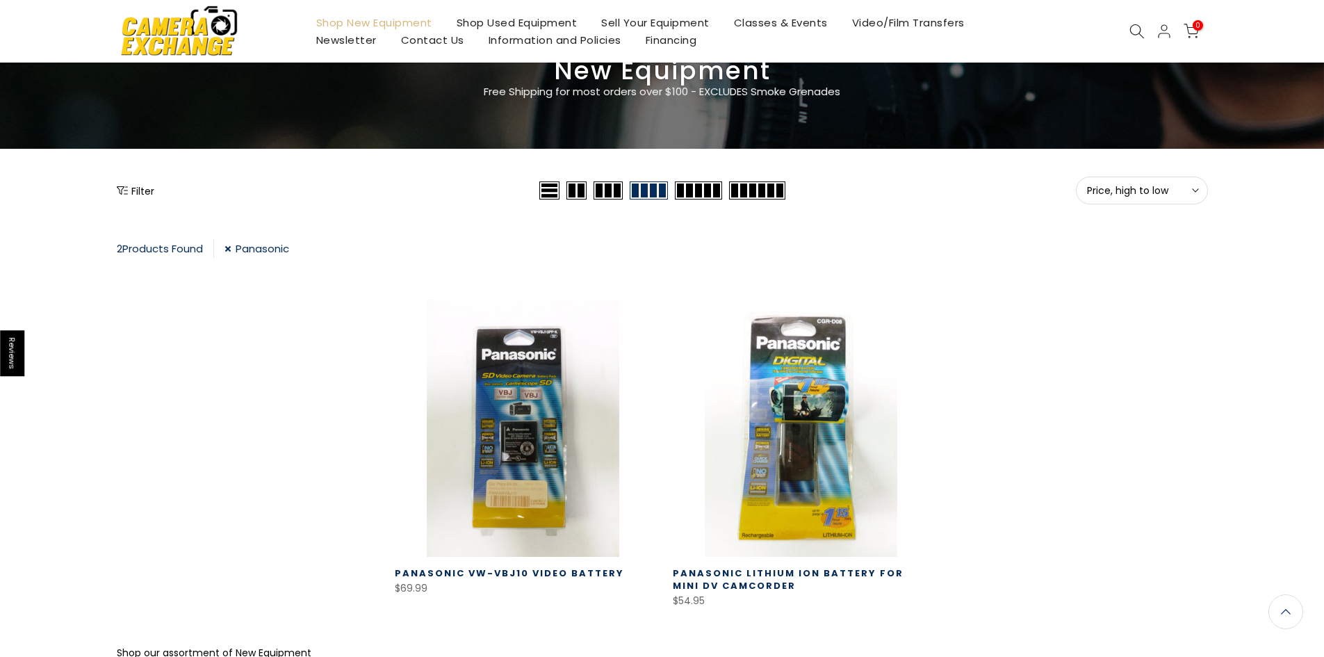
click at [510, 25] on link "Shop Used Equipment" at bounding box center [516, 22] width 145 height 17
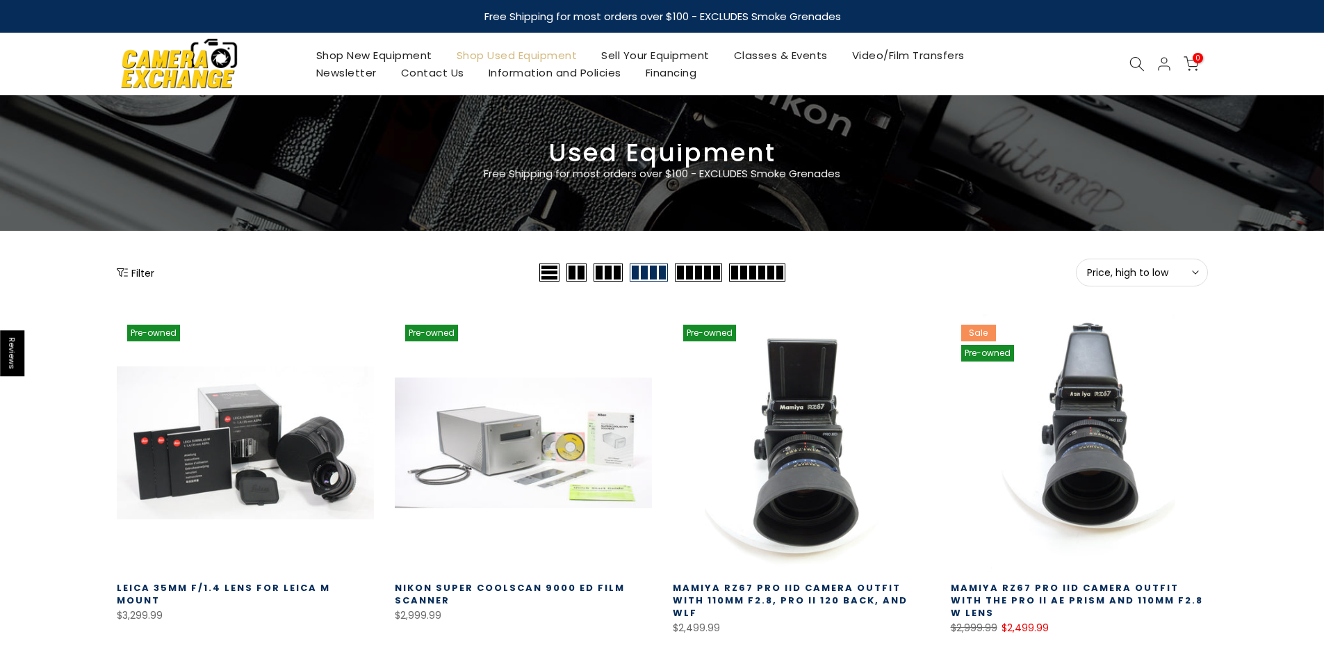
click at [133, 273] on button "Filter" at bounding box center [136, 272] width 38 height 14
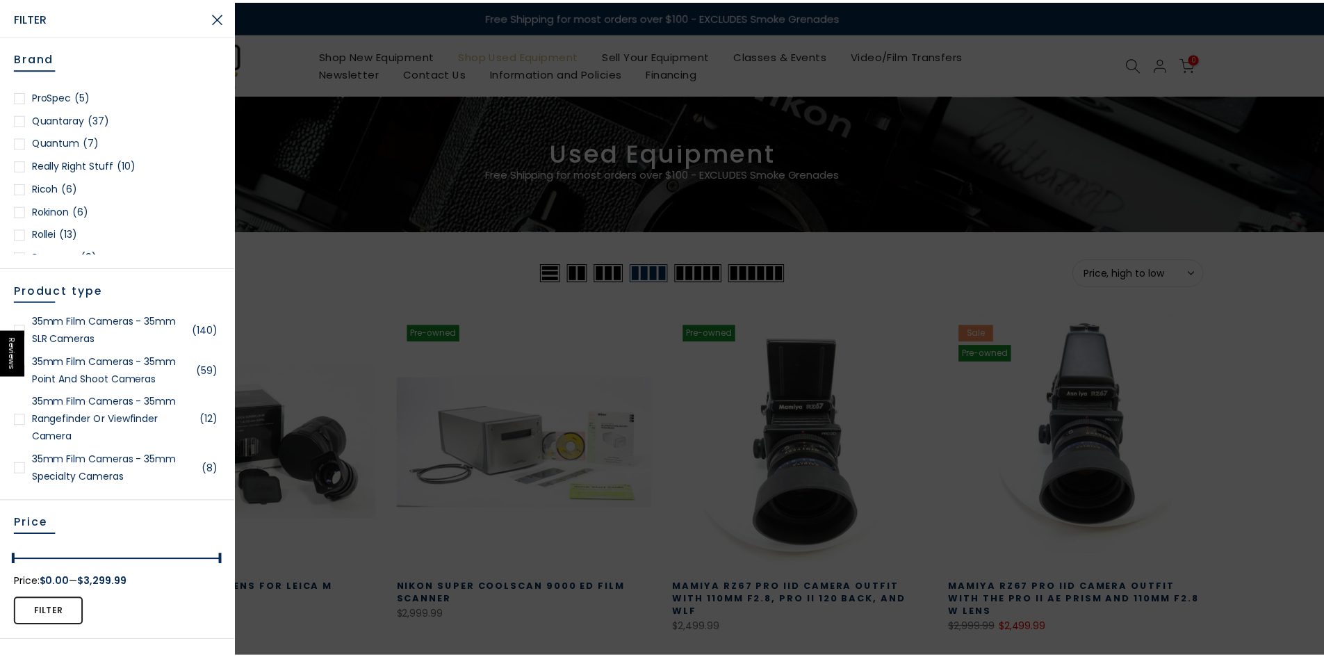
scroll to position [1459, 0]
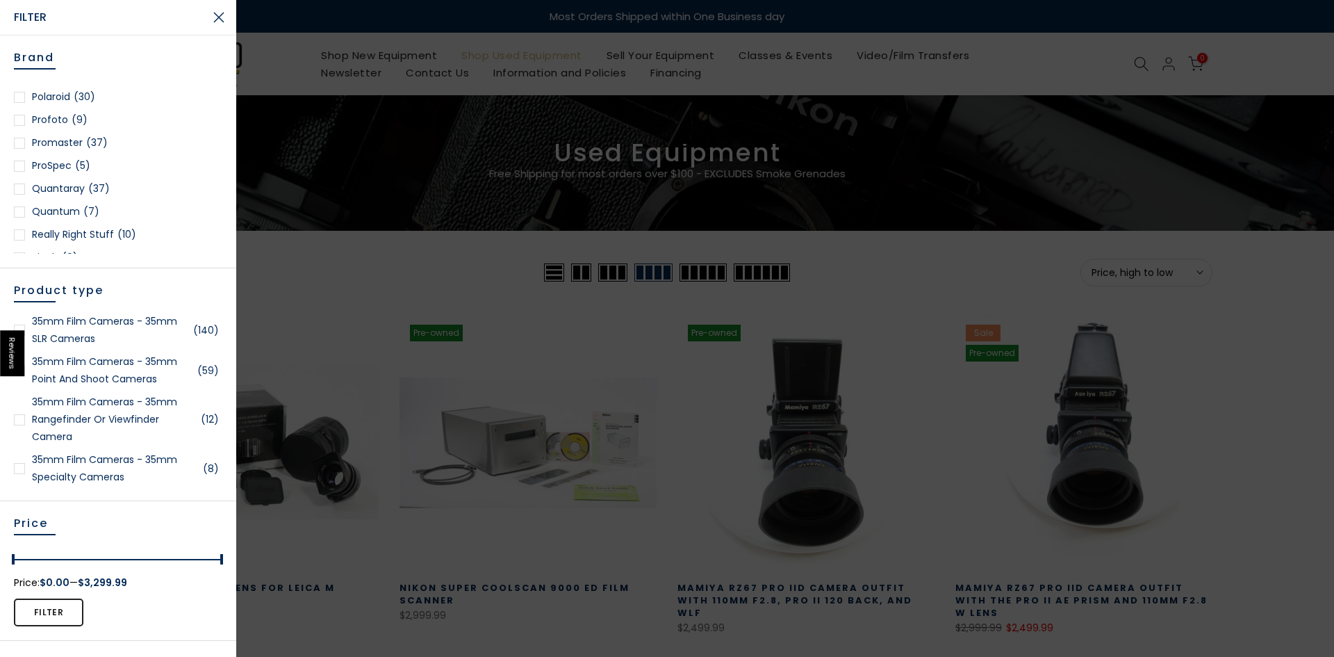
click at [224, 15] on button "Close Search" at bounding box center [219, 17] width 35 height 35
